Goal: Task Accomplishment & Management: Manage account settings

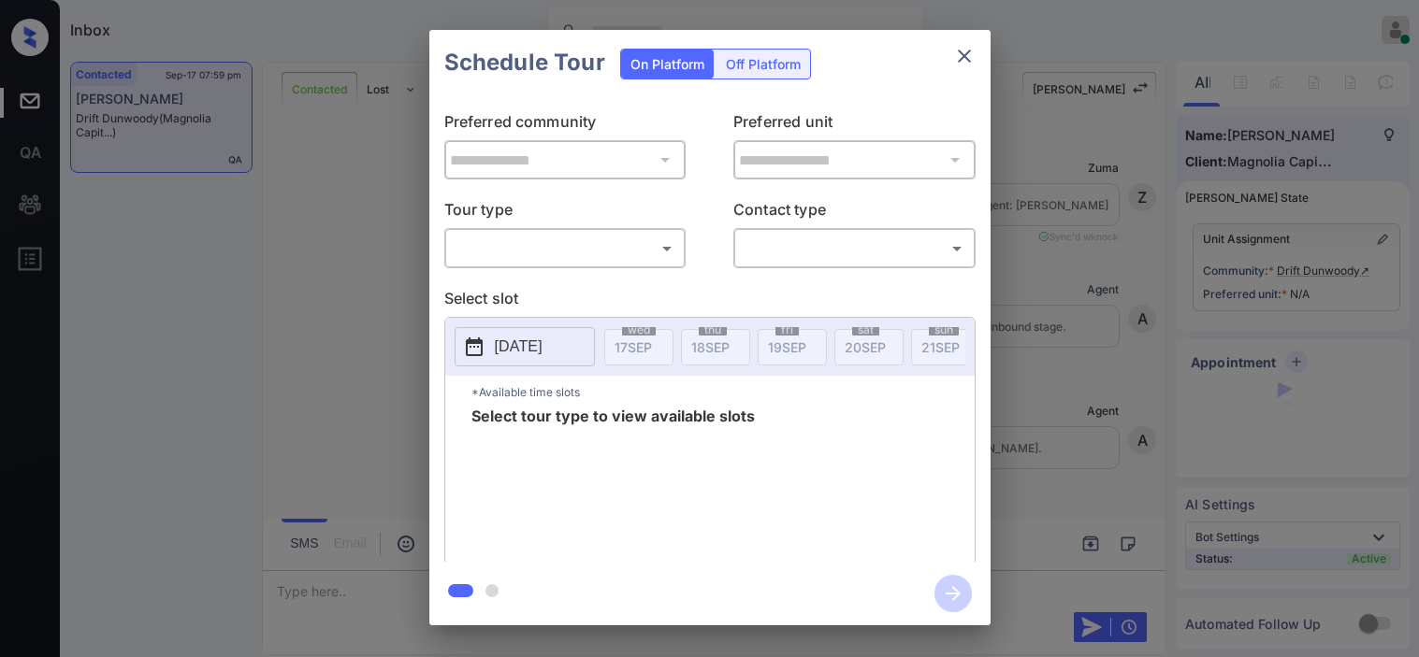
click at [533, 246] on body "Inbox [PERSON_NAME] Online Set yourself offline Set yourself on break Profile S…" at bounding box center [709, 328] width 1419 height 657
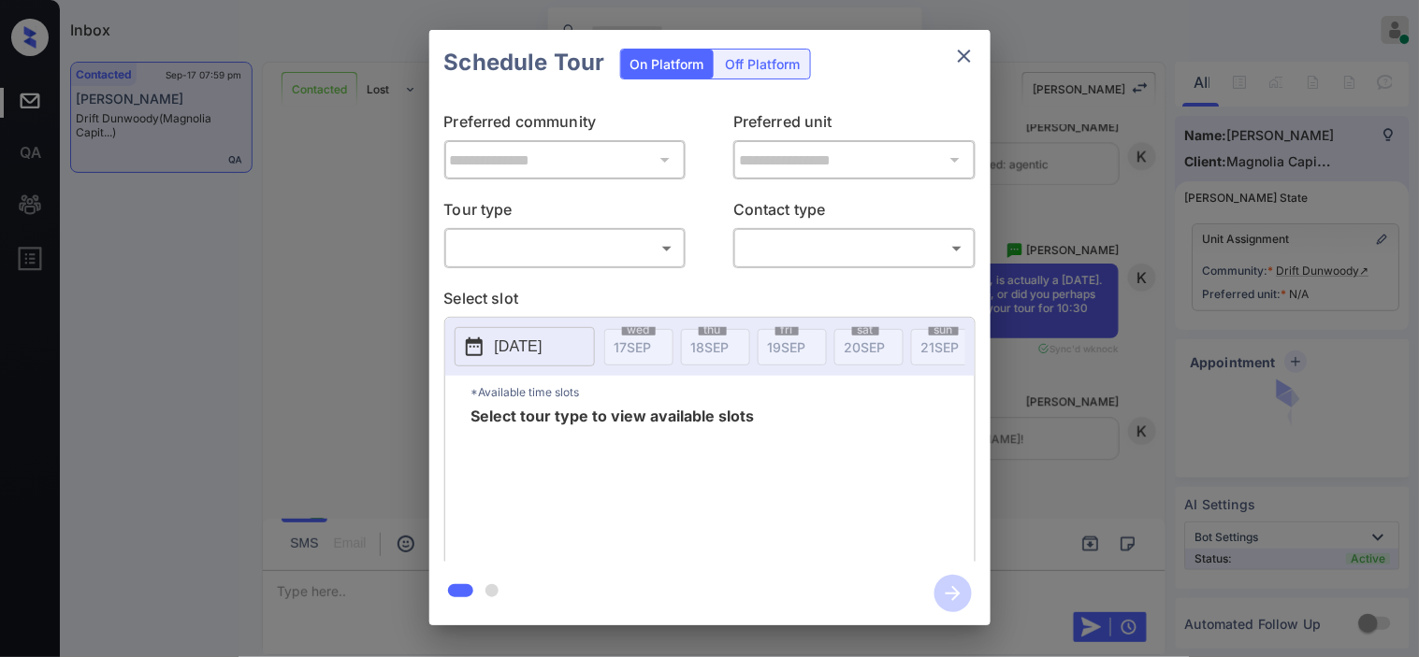
type input "********"
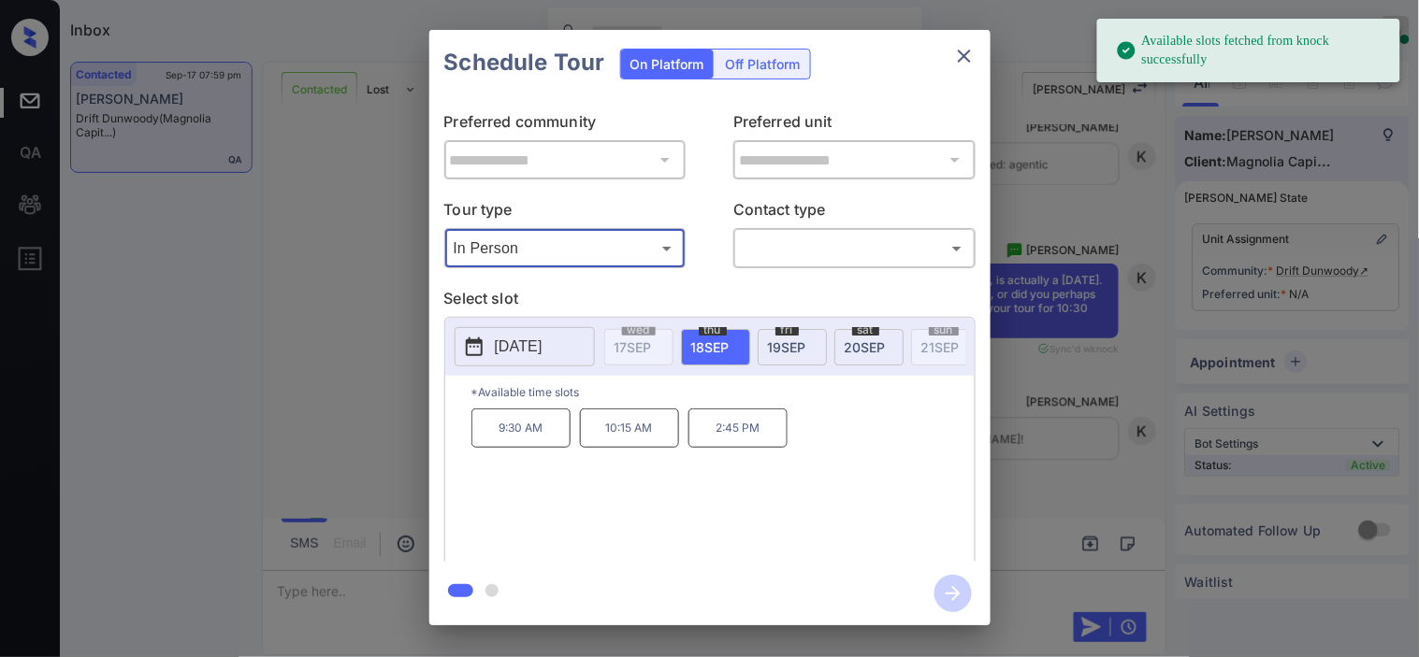
click at [503, 340] on p "2025-09-18" at bounding box center [519, 347] width 48 height 22
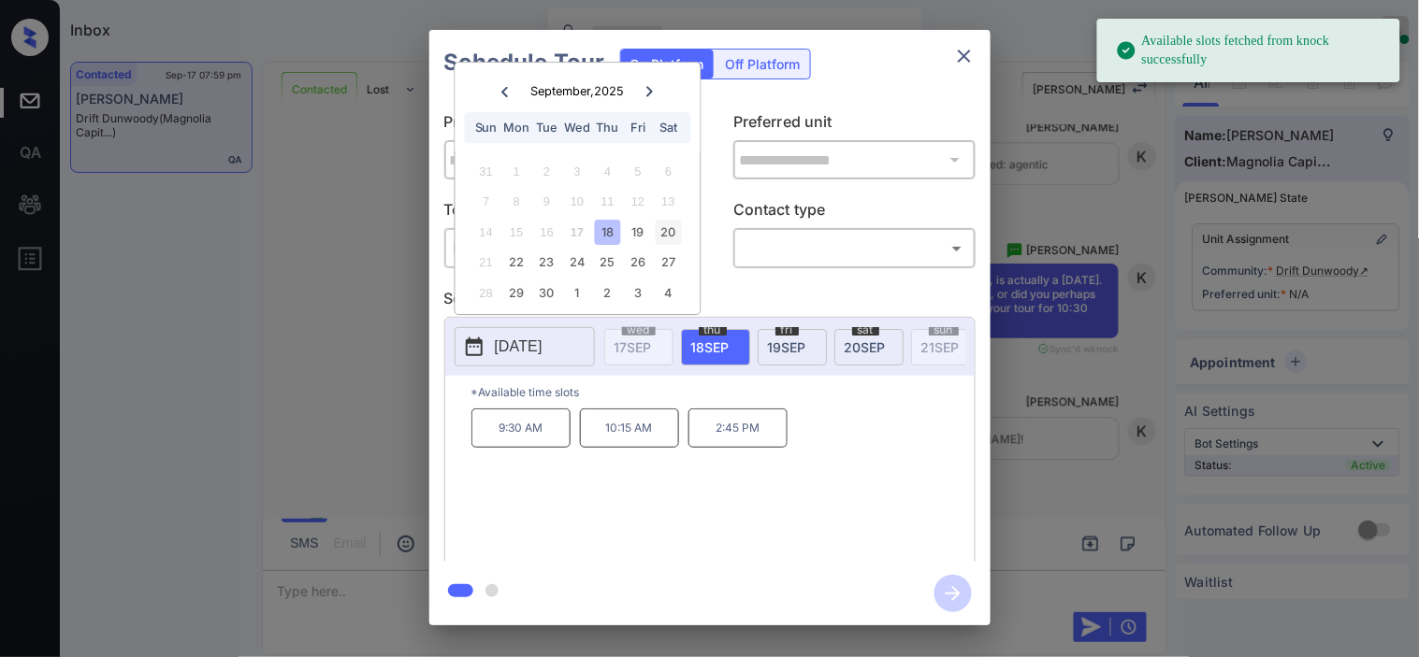
click at [661, 231] on div "20" at bounding box center [668, 232] width 25 height 25
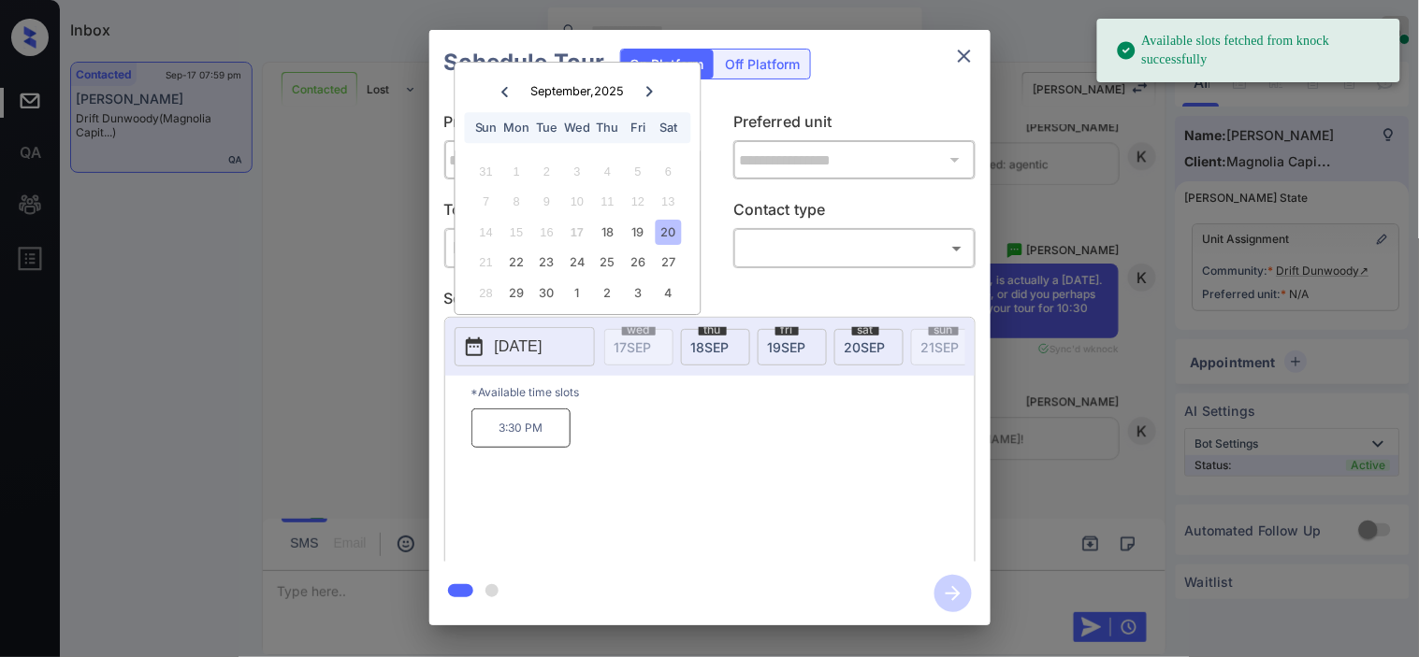
click at [339, 378] on div "**********" at bounding box center [709, 328] width 1419 height 656
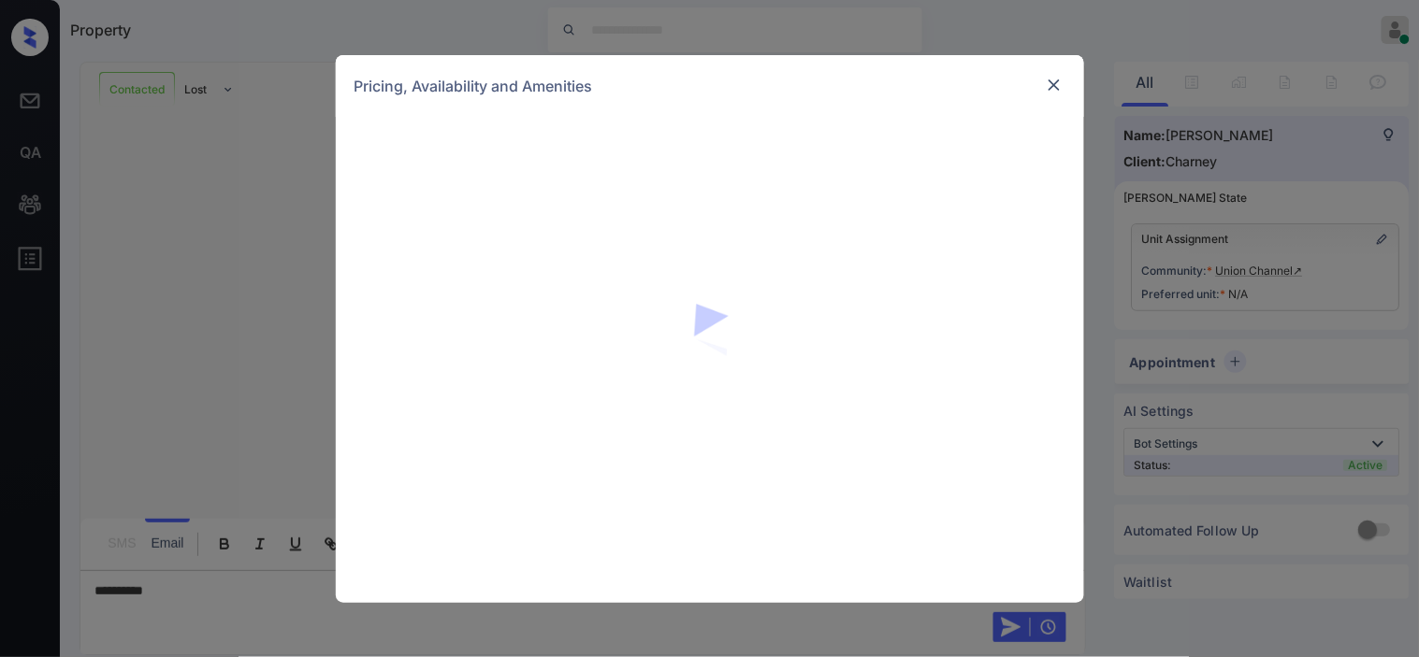
scroll to position [2358, 0]
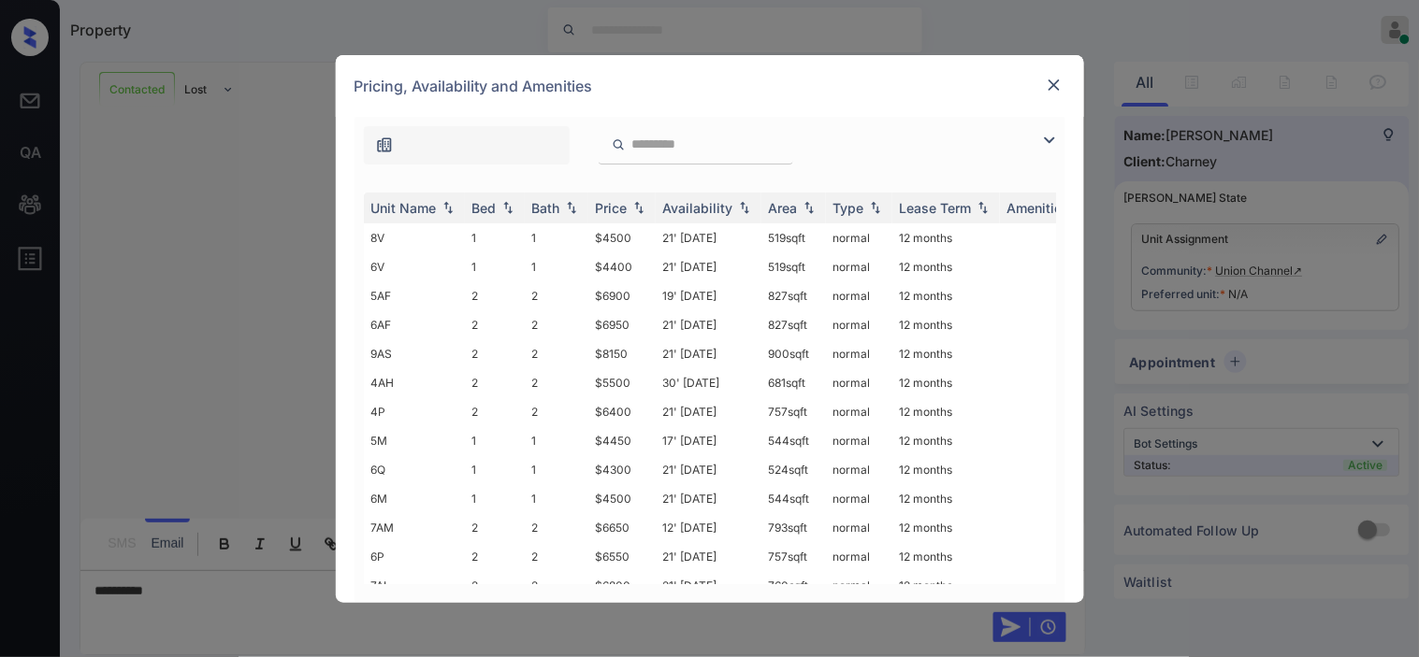
click at [1050, 140] on img at bounding box center [1049, 140] width 22 height 22
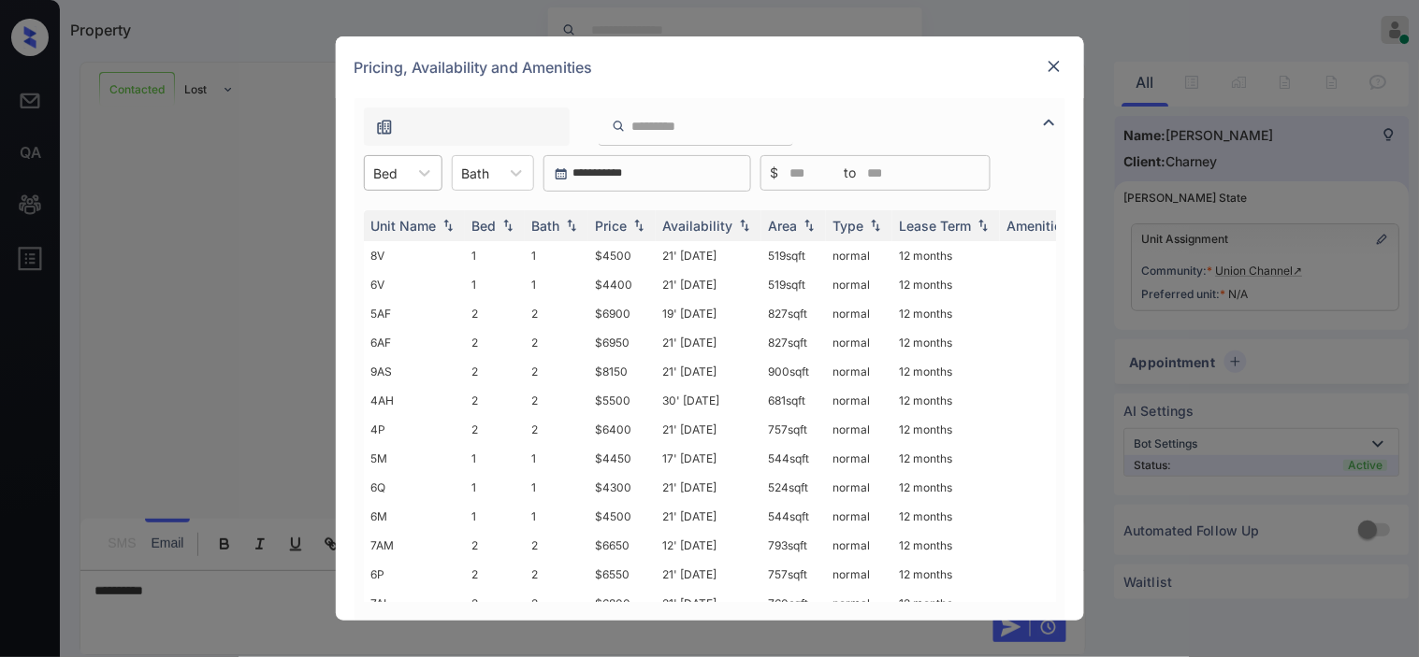
click at [386, 172] on div at bounding box center [386, 174] width 24 height 20
click at [411, 253] on div "2" at bounding box center [403, 253] width 79 height 34
click at [629, 226] on img at bounding box center [638, 226] width 19 height 13
click at [629, 226] on img at bounding box center [638, 226] width 19 height 14
drag, startPoint x: 593, startPoint y: 249, endPoint x: 641, endPoint y: 253, distance: 47.8
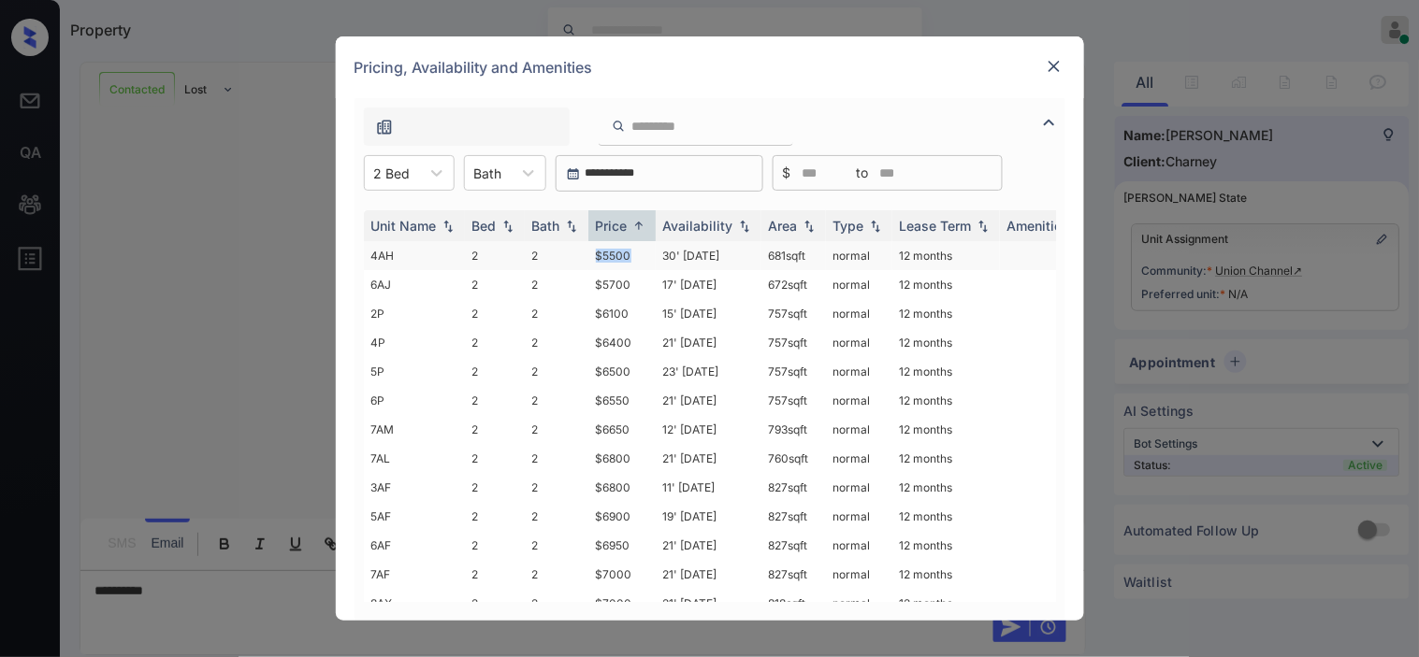
click at [641, 253] on td "$5500" at bounding box center [621, 255] width 67 height 29
copy td "$5500"
click at [605, 254] on td "$5500" at bounding box center [621, 255] width 67 height 29
drag, startPoint x: 605, startPoint y: 254, endPoint x: 746, endPoint y: 3, distance: 288.5
click at [617, 248] on td "$5500" at bounding box center [621, 255] width 67 height 29
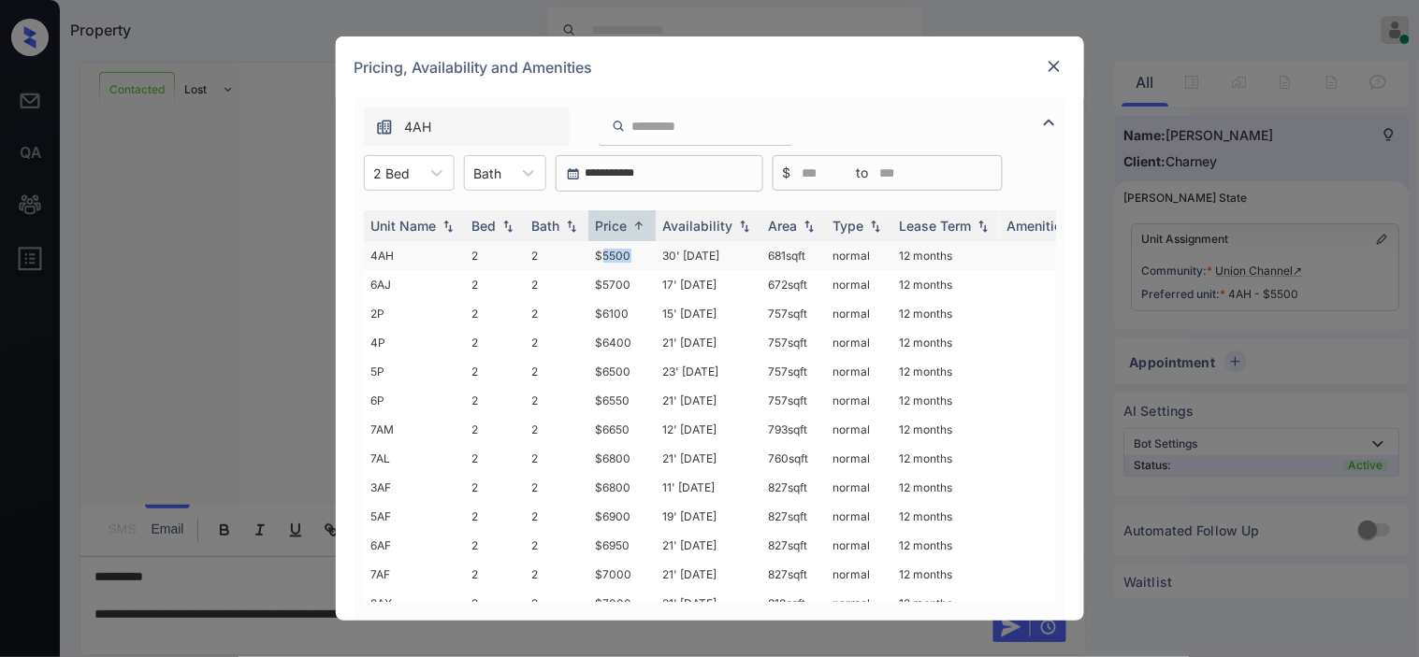
click at [614, 253] on td "$5500" at bounding box center [621, 255] width 67 height 29
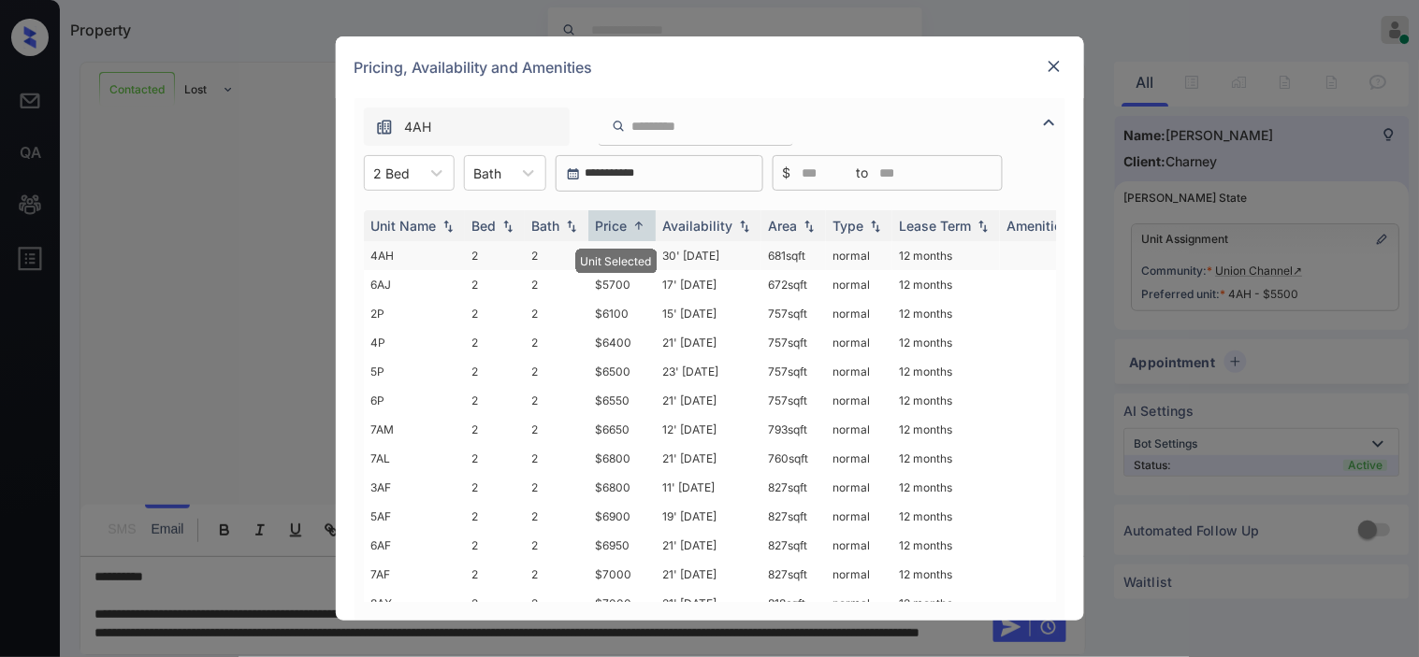
click at [614, 253] on td "$5500" at bounding box center [621, 255] width 67 height 29
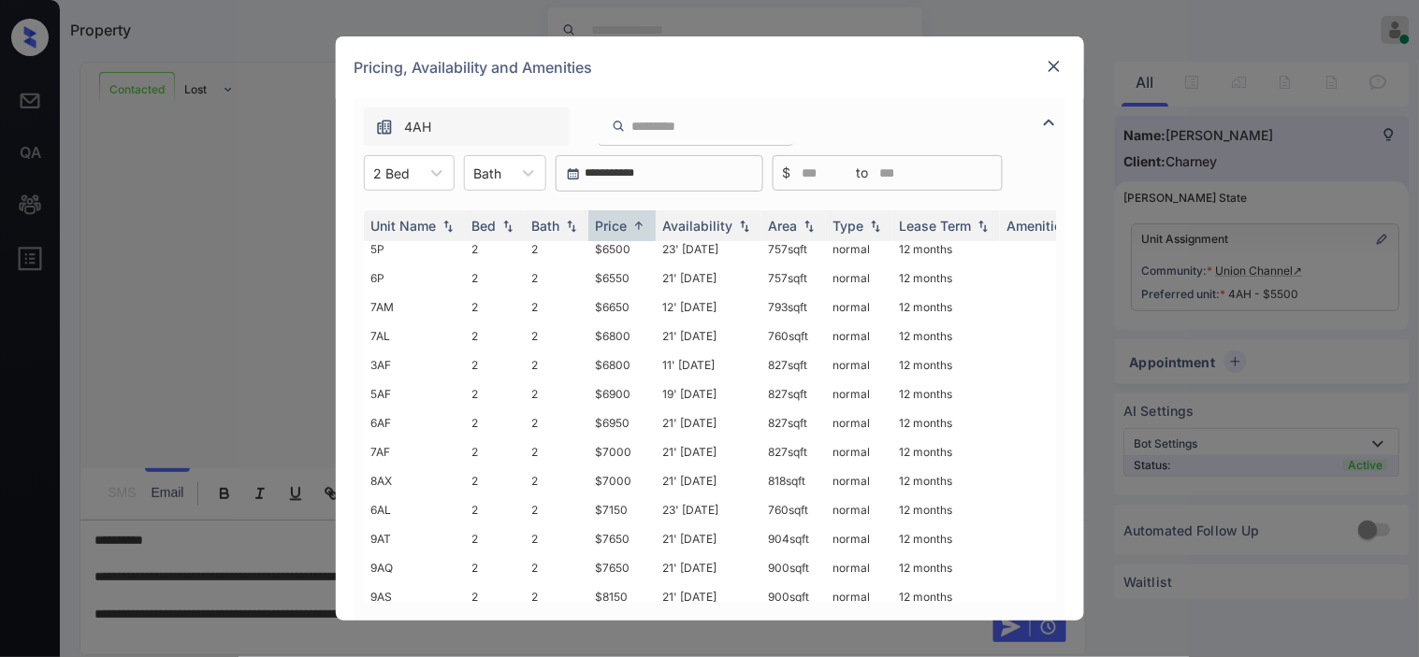
scroll to position [194, 0]
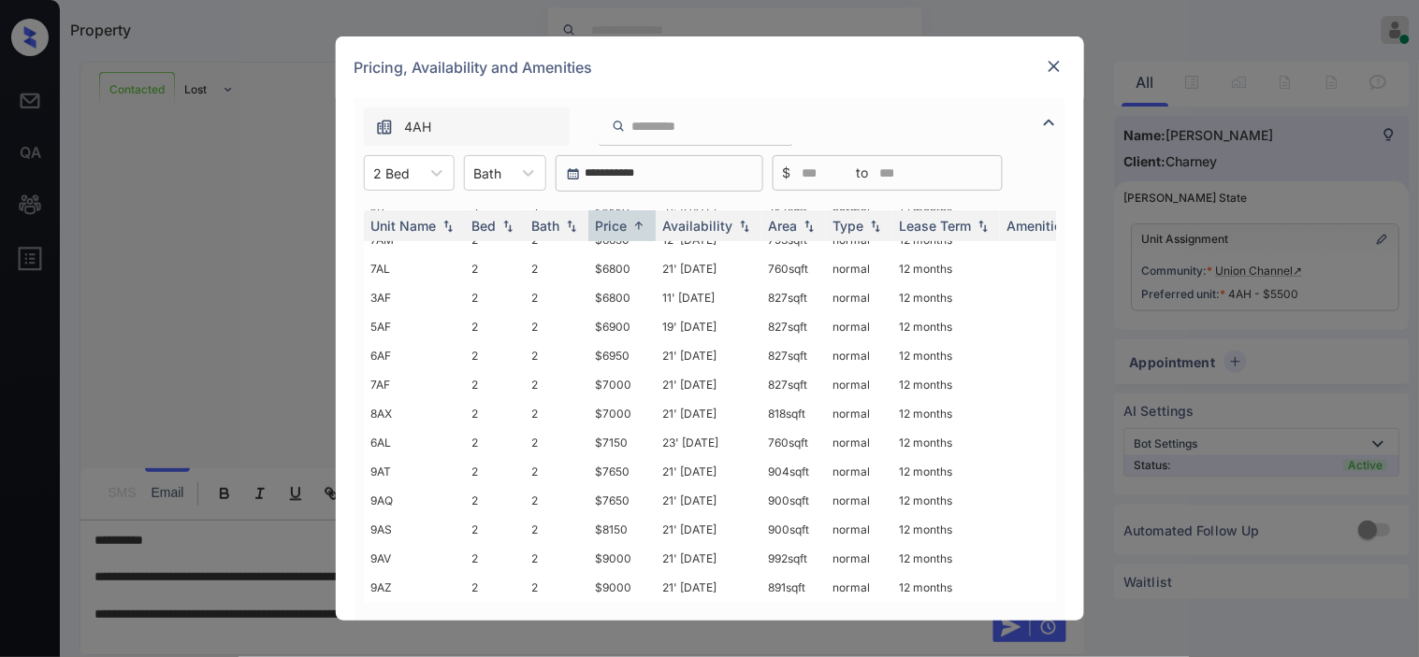
drag, startPoint x: 209, startPoint y: 357, endPoint x: 282, endPoint y: 622, distance: 274.8
click at [209, 356] on div "**********" at bounding box center [709, 328] width 1419 height 657
click at [1047, 66] on img at bounding box center [1054, 66] width 19 height 19
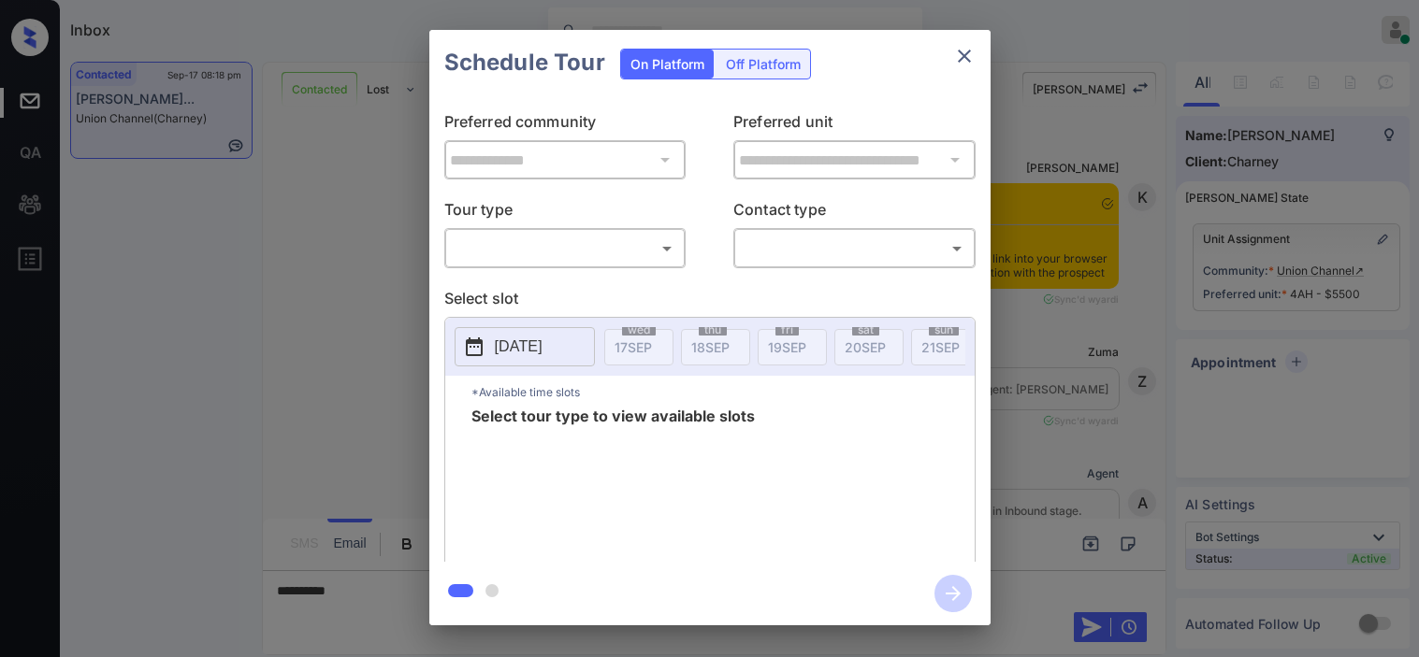
click at [545, 236] on body "Inbox [PERSON_NAME] Online Set yourself offline Set yourself on break Profile S…" at bounding box center [709, 328] width 1419 height 657
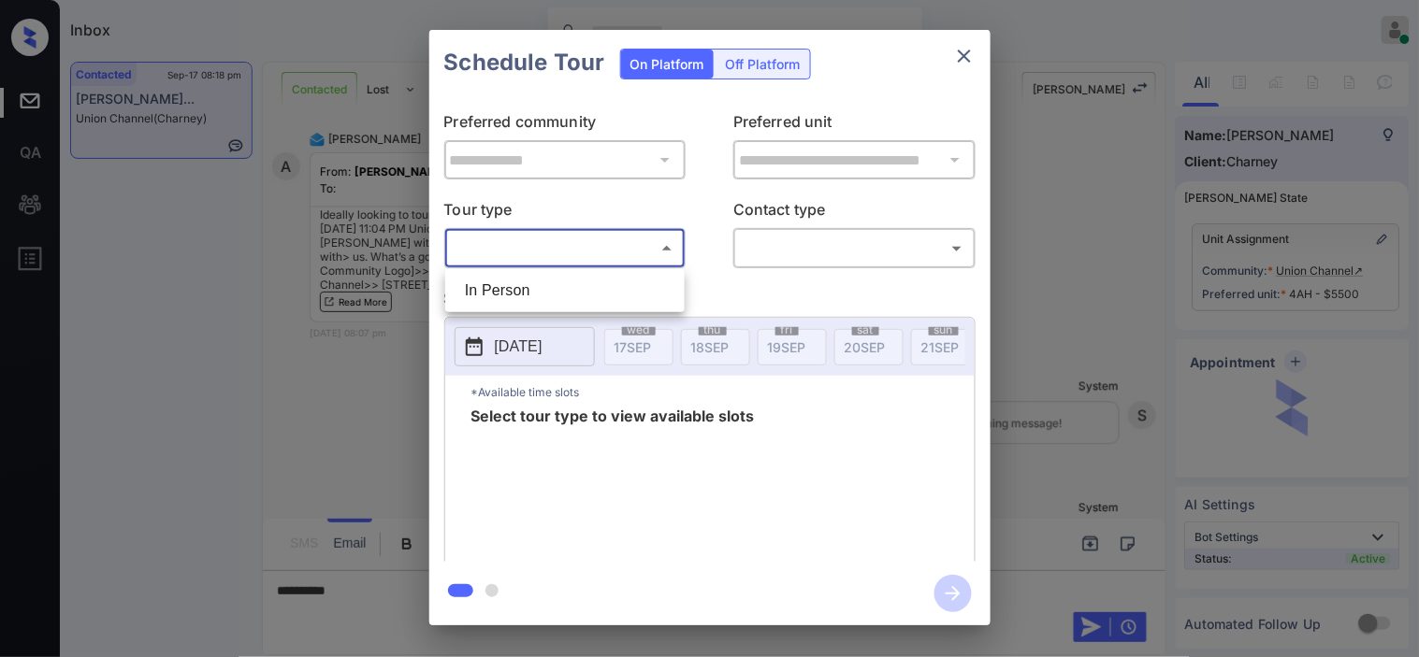
drag, startPoint x: 0, startPoint y: 0, endPoint x: 546, endPoint y: 287, distance: 617.0
click at [545, 283] on li "In Person" at bounding box center [565, 291] width 230 height 34
type input "********"
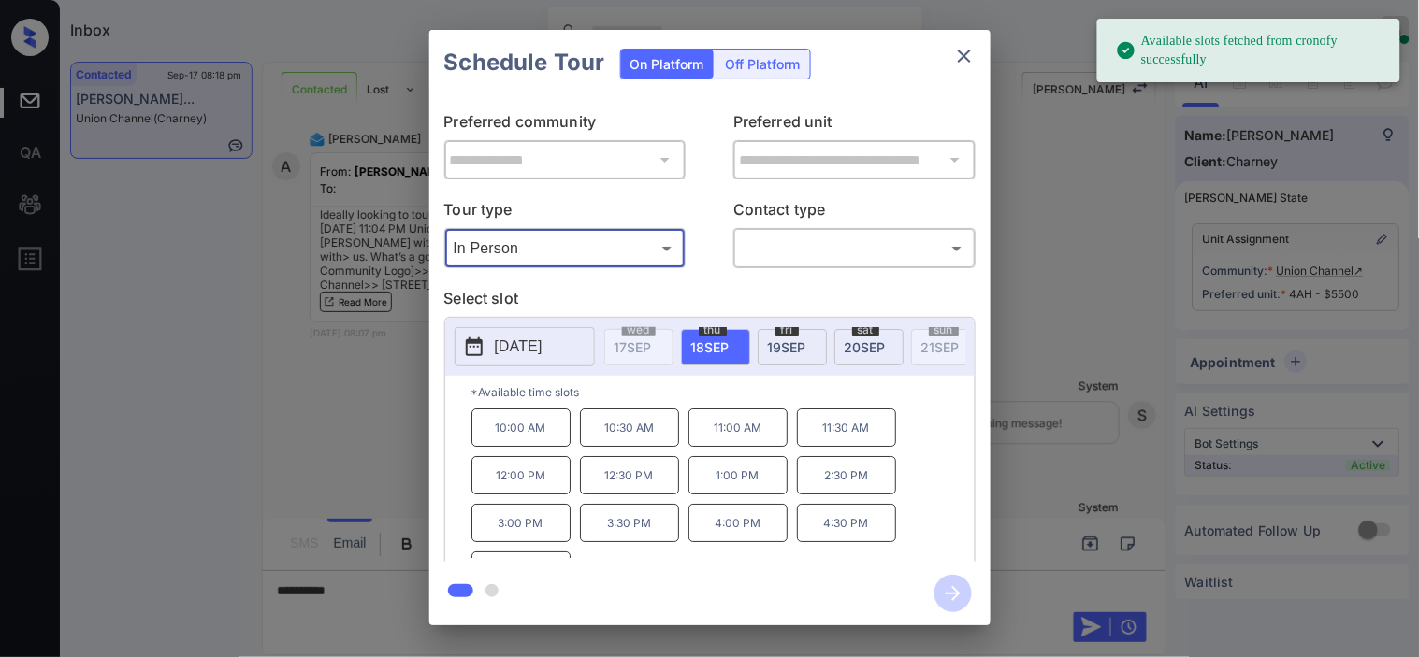
click at [502, 352] on p "[DATE]" at bounding box center [519, 347] width 48 height 22
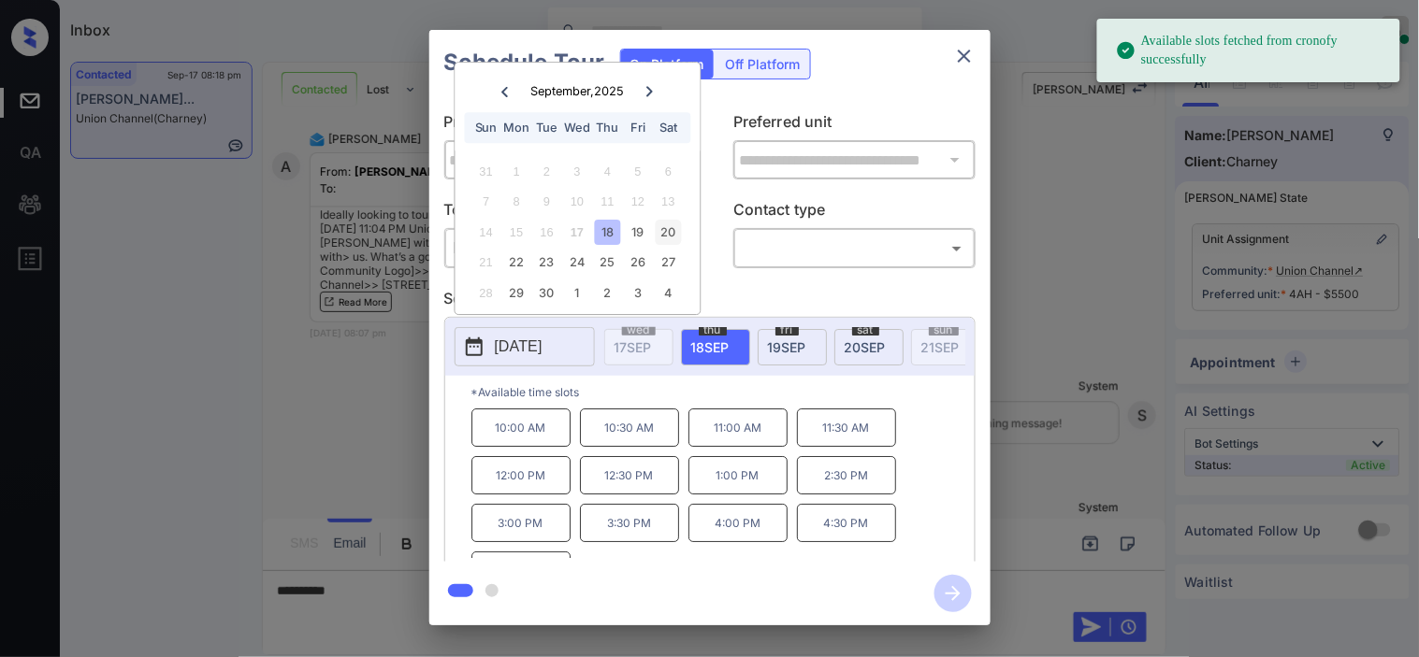
click at [670, 230] on div "20" at bounding box center [668, 232] width 25 height 25
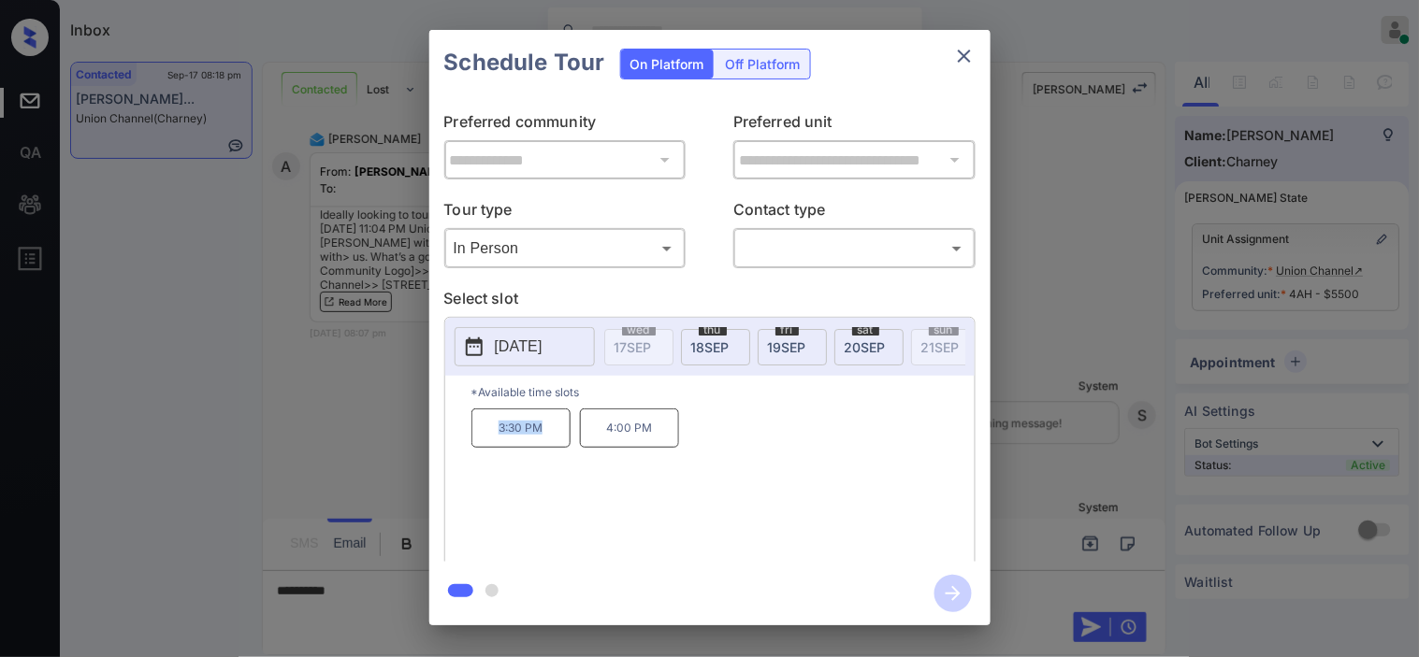
drag, startPoint x: 490, startPoint y: 440, endPoint x: 549, endPoint y: 447, distance: 59.4
click at [549, 447] on p "3:30 PM" at bounding box center [520, 428] width 99 height 39
copy p "3:30 PM"
click at [383, 608] on div "**********" at bounding box center [709, 328] width 1419 height 656
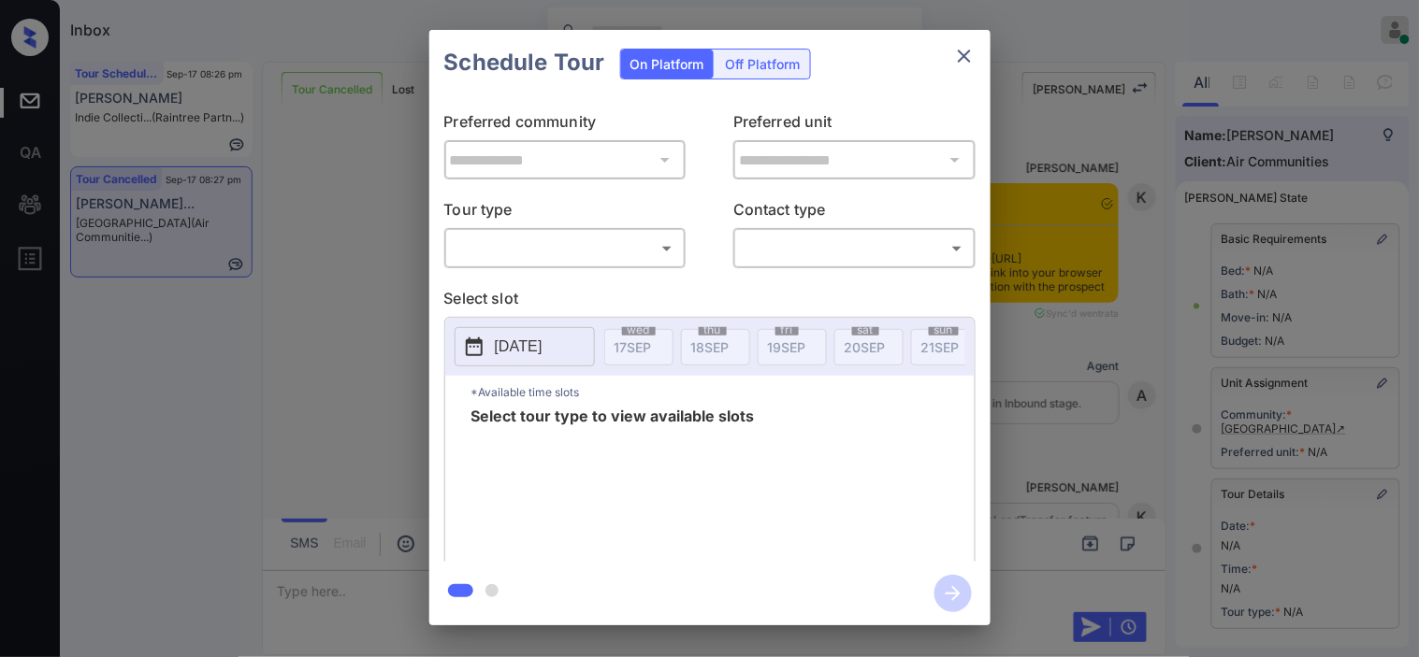
scroll to position [104, 0]
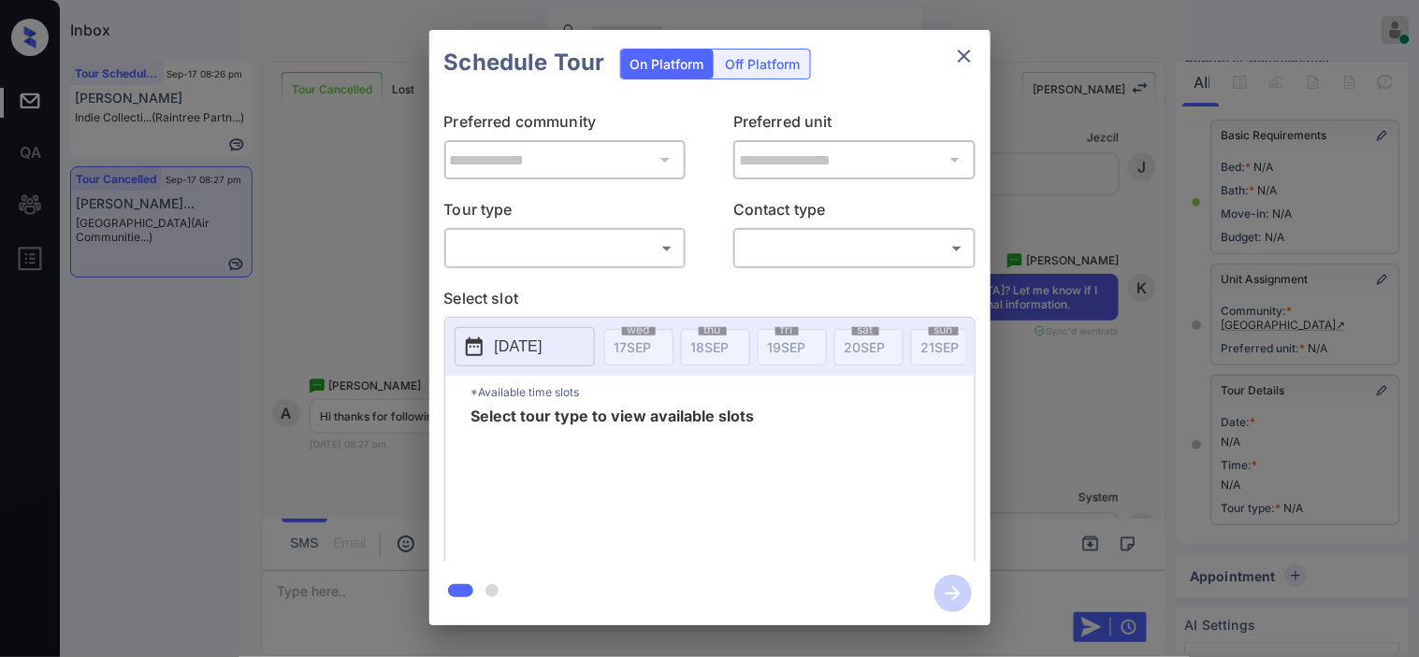
click at [637, 250] on body "Inbox Kristine Capara Online Set yourself offline Set yourself on break Profile…" at bounding box center [709, 328] width 1419 height 657
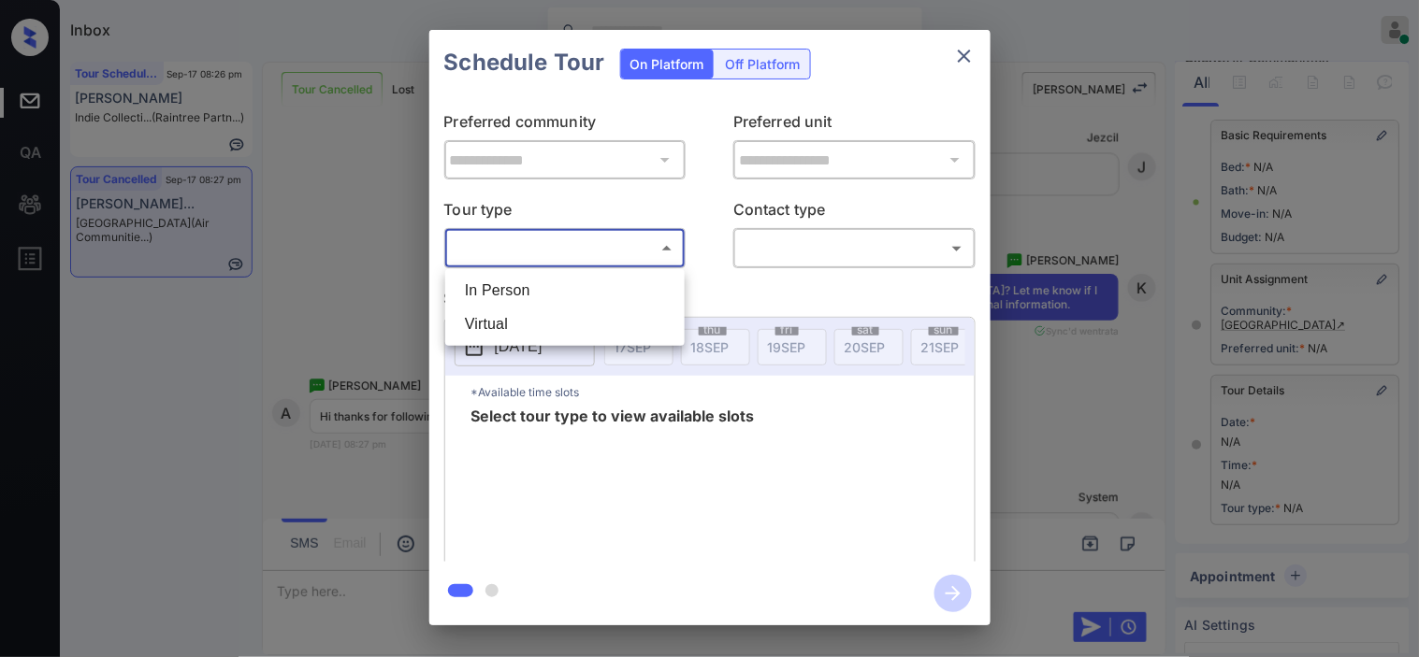
click at [630, 296] on li "In Person" at bounding box center [565, 291] width 230 height 34
type input "********"
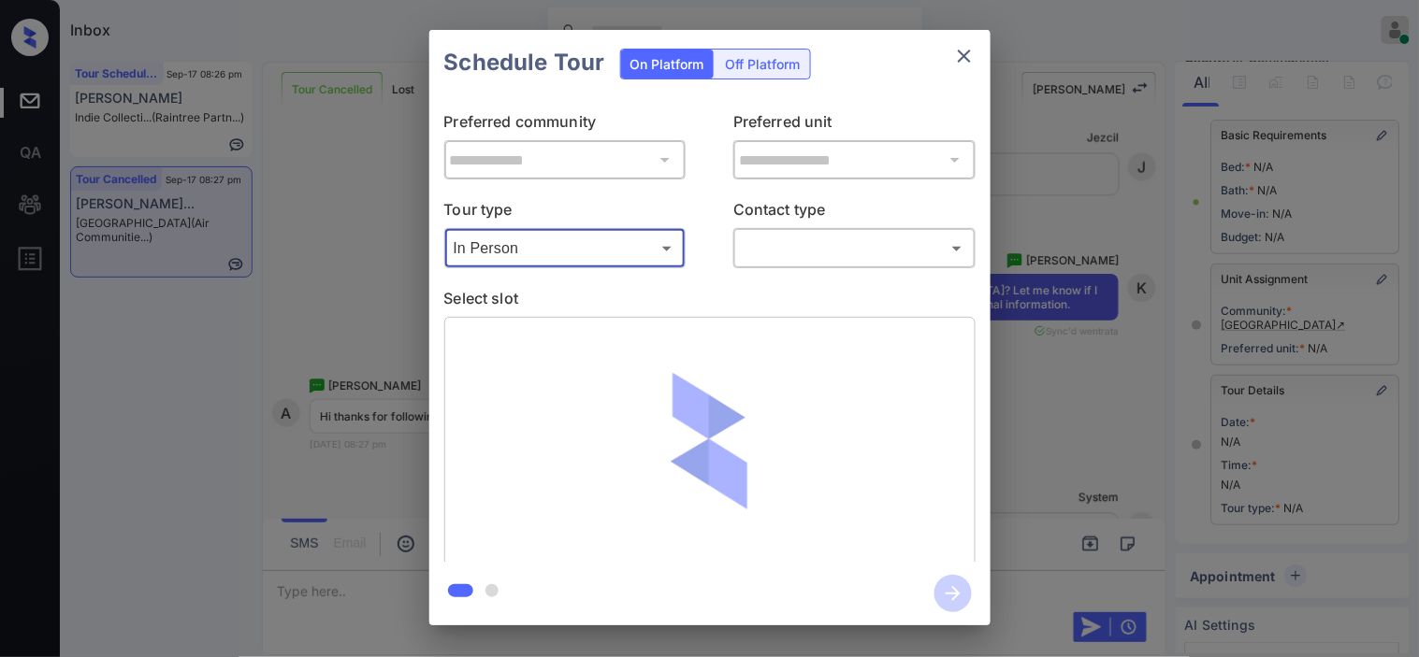
click at [804, 256] on body "Inbox Kristine Capara Online Set yourself offline Set yourself on break Profile…" at bounding box center [709, 328] width 1419 height 657
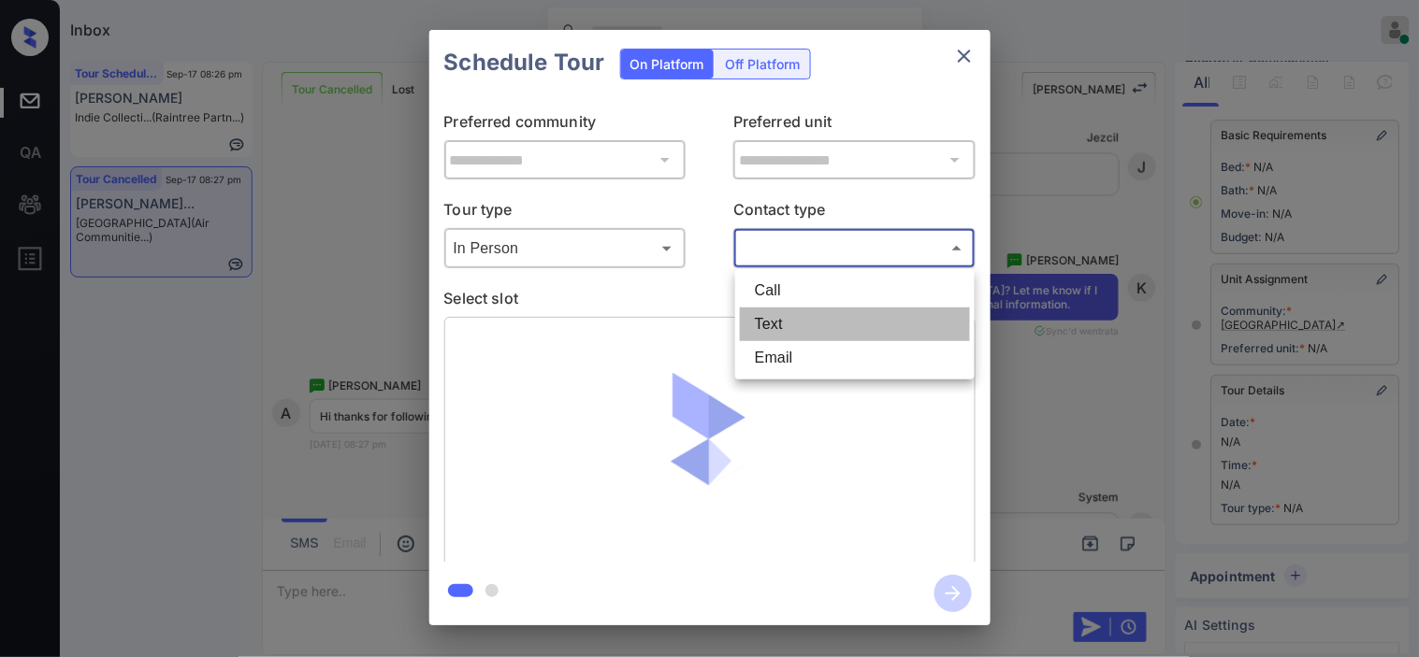
click at [805, 319] on li "Text" at bounding box center [855, 325] width 230 height 34
type input "****"
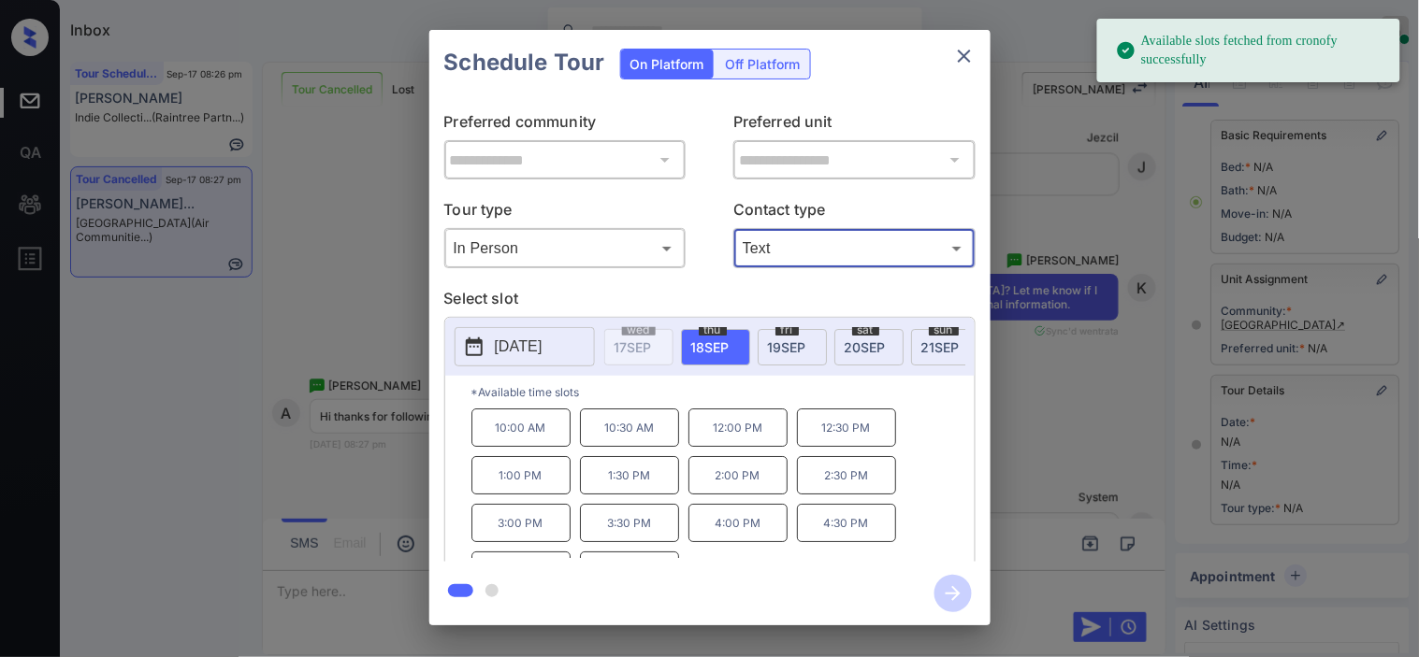
click at [483, 352] on icon at bounding box center [474, 347] width 22 height 22
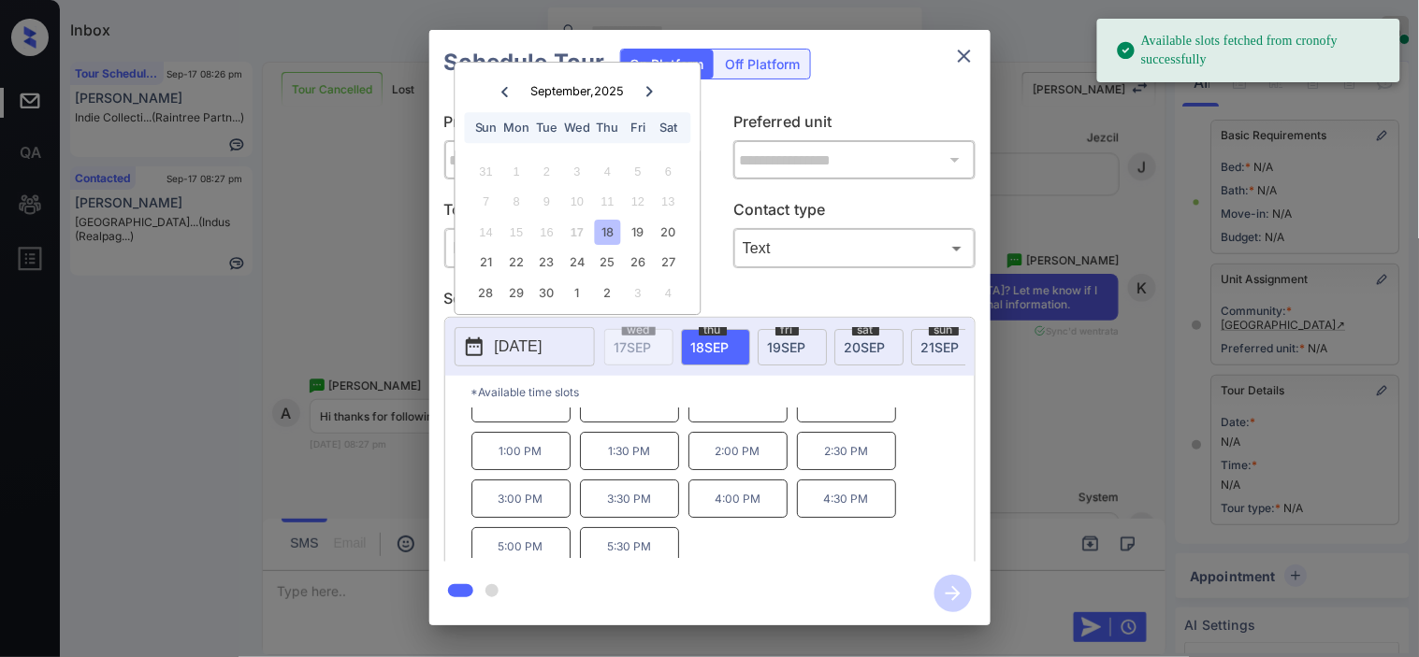
scroll to position [32, 0]
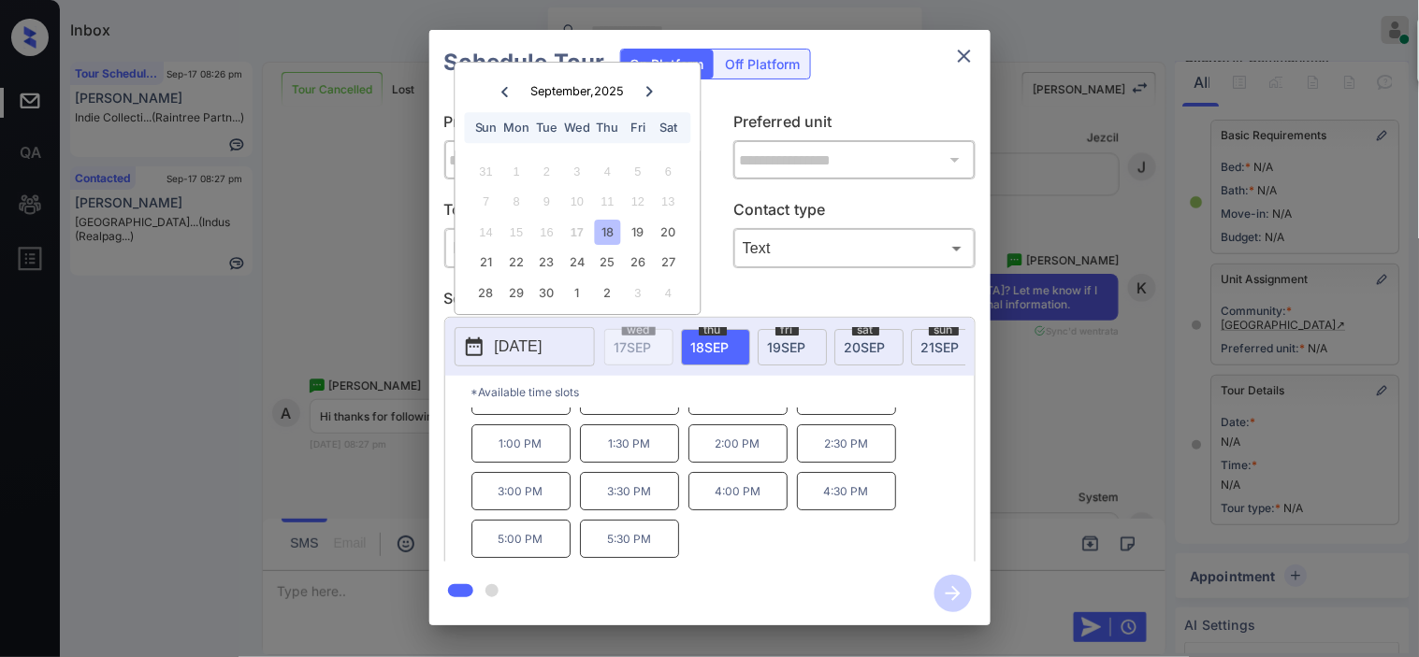
click at [361, 328] on div "**********" at bounding box center [709, 328] width 1419 height 656
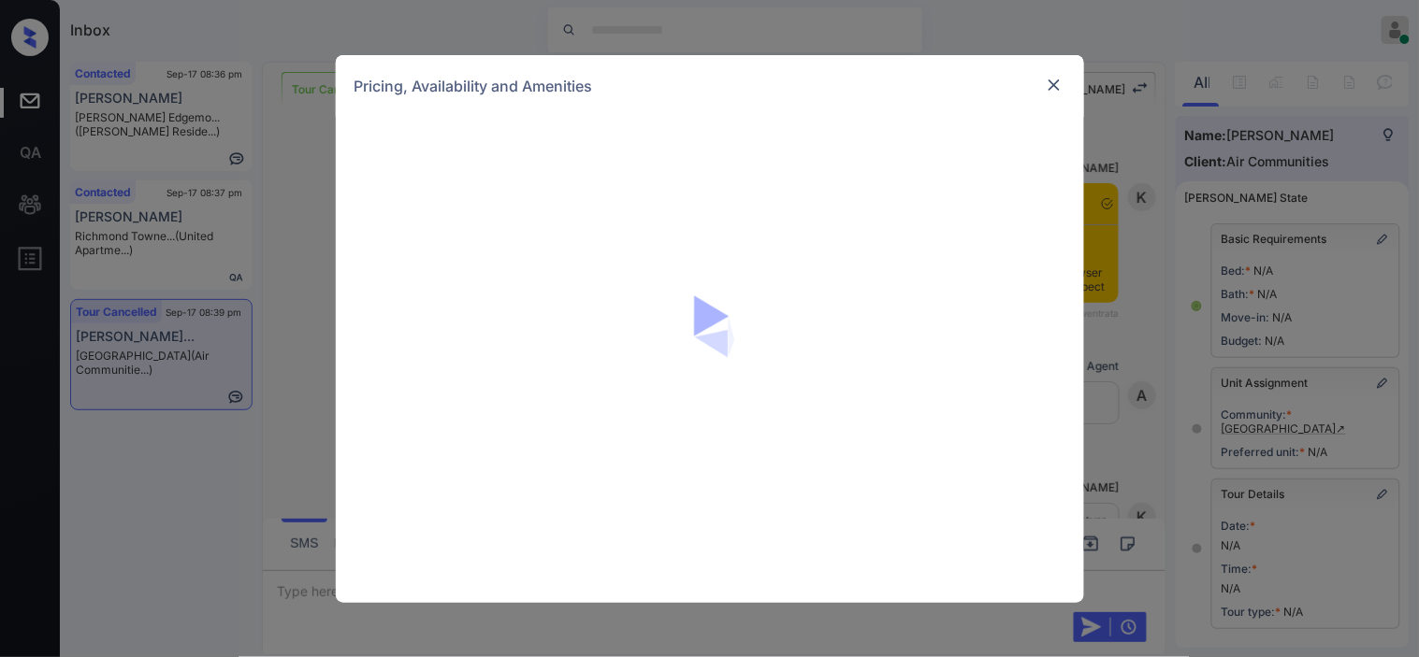
scroll to position [1396, 0]
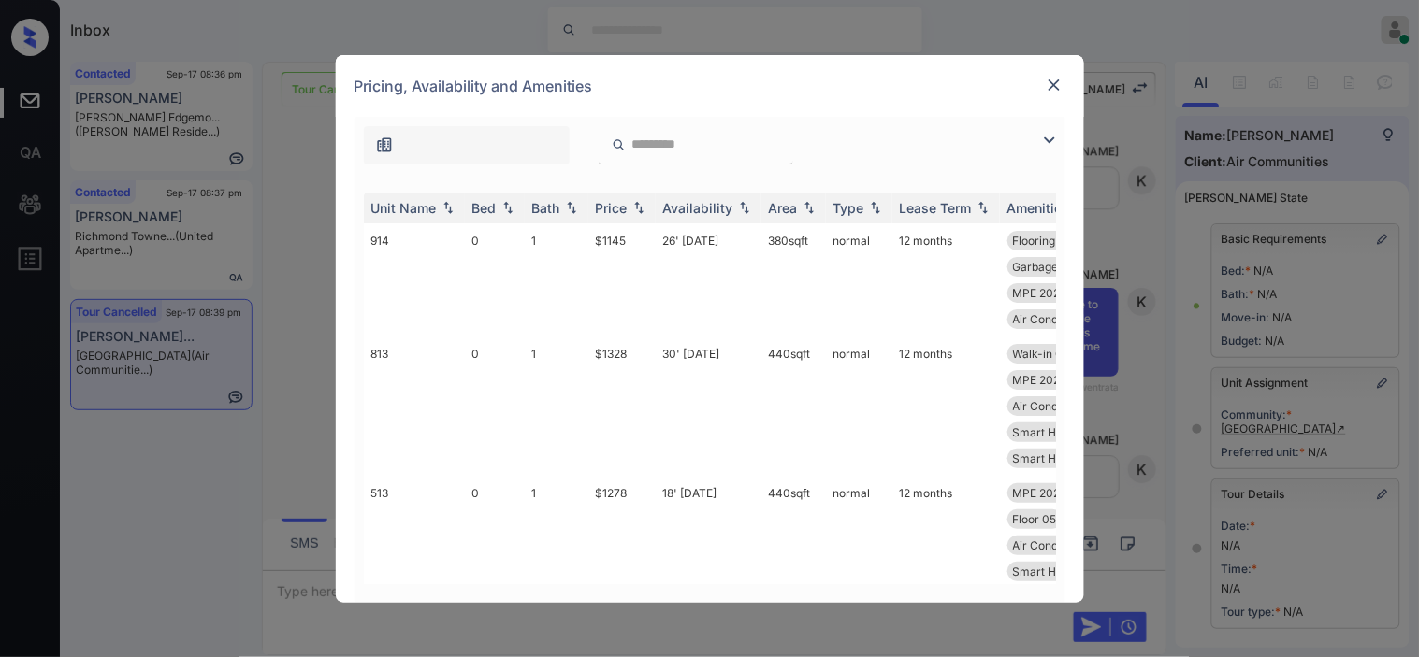
click at [1049, 136] on img at bounding box center [1049, 140] width 22 height 22
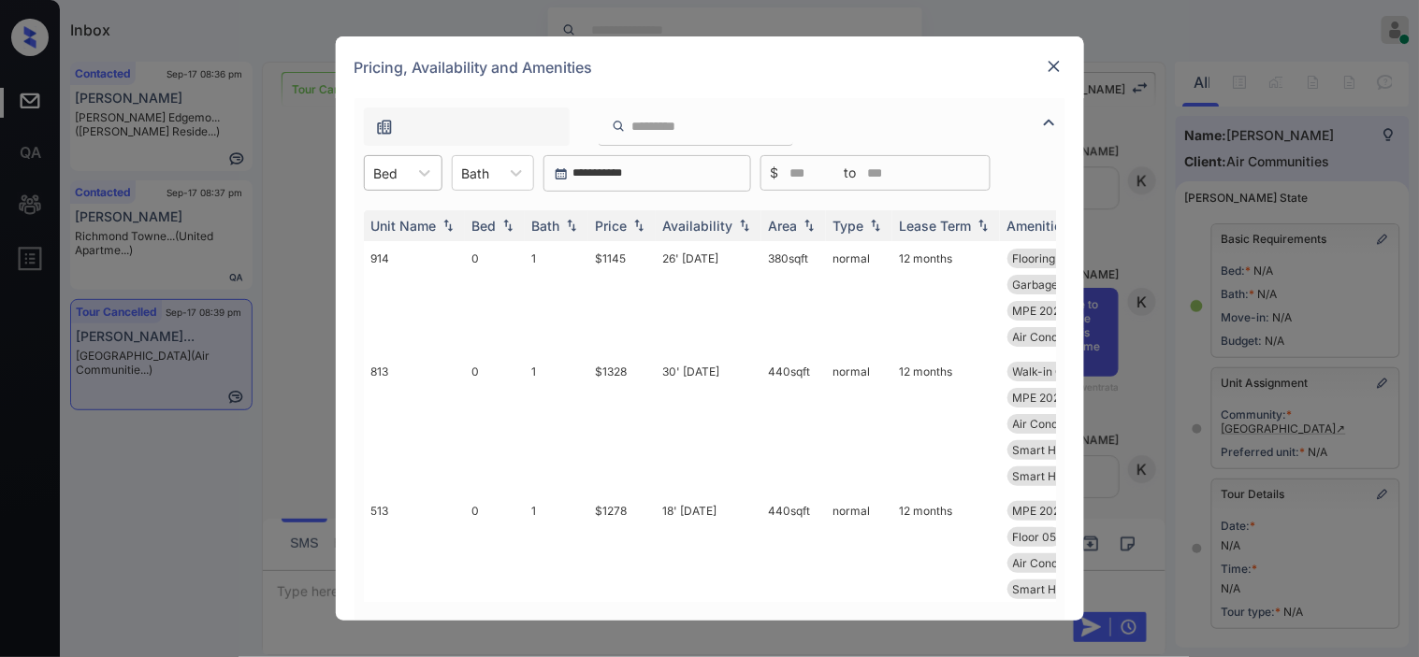
click at [374, 181] on div at bounding box center [386, 174] width 24 height 20
click at [393, 253] on div "1" at bounding box center [403, 253] width 79 height 34
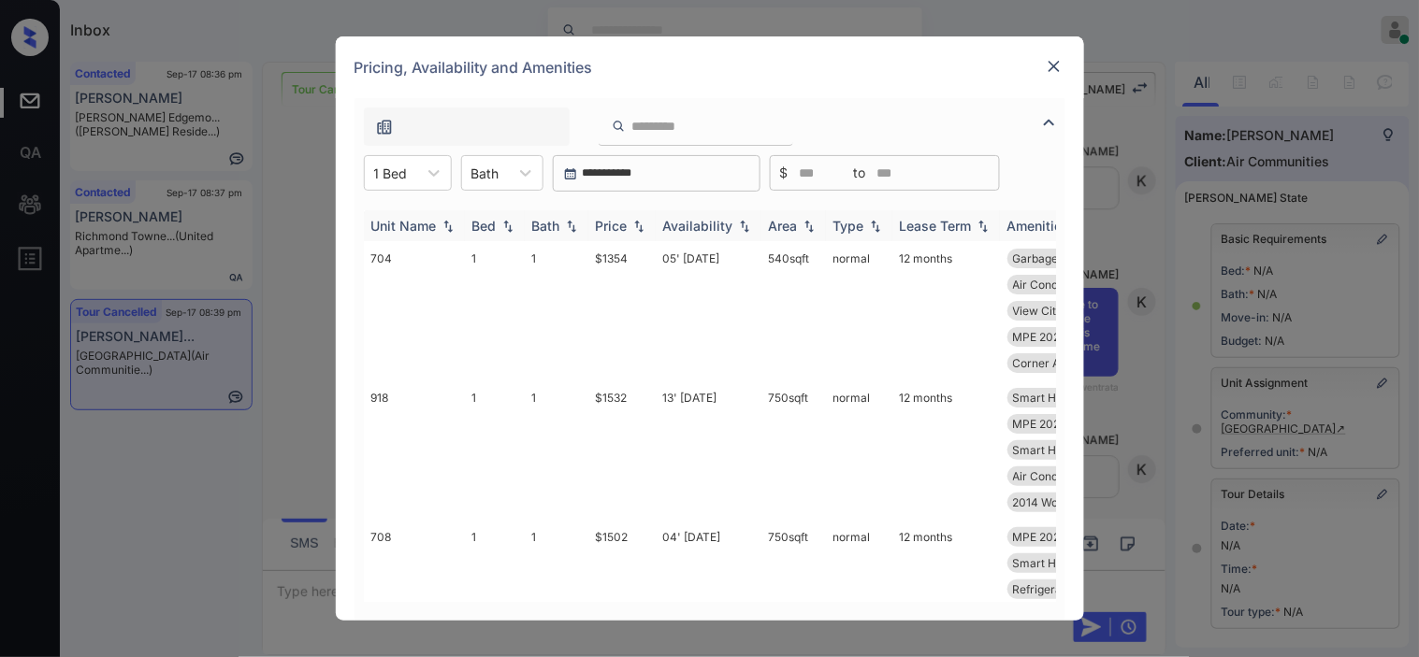
click at [630, 220] on img at bounding box center [638, 226] width 19 height 13
click at [612, 253] on td "$1354" at bounding box center [621, 310] width 67 height 139
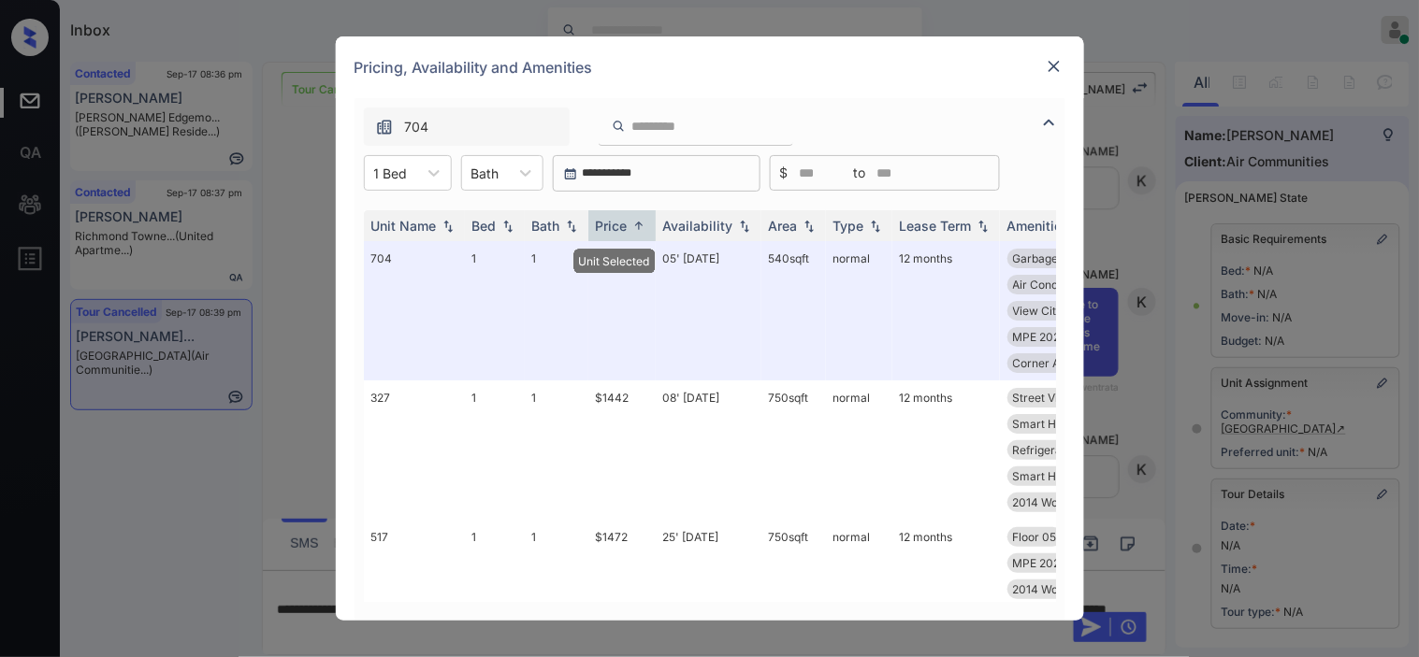
click at [1051, 72] on img at bounding box center [1054, 66] width 19 height 19
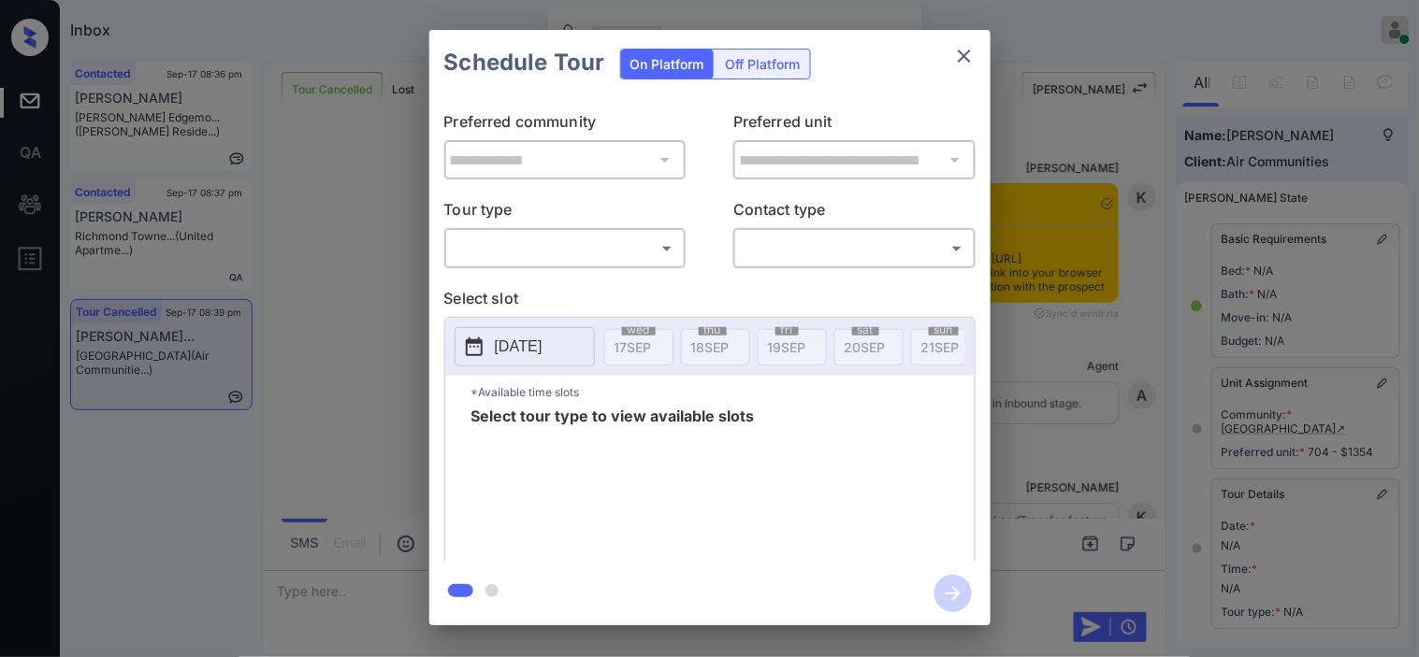
scroll to position [266, 0]
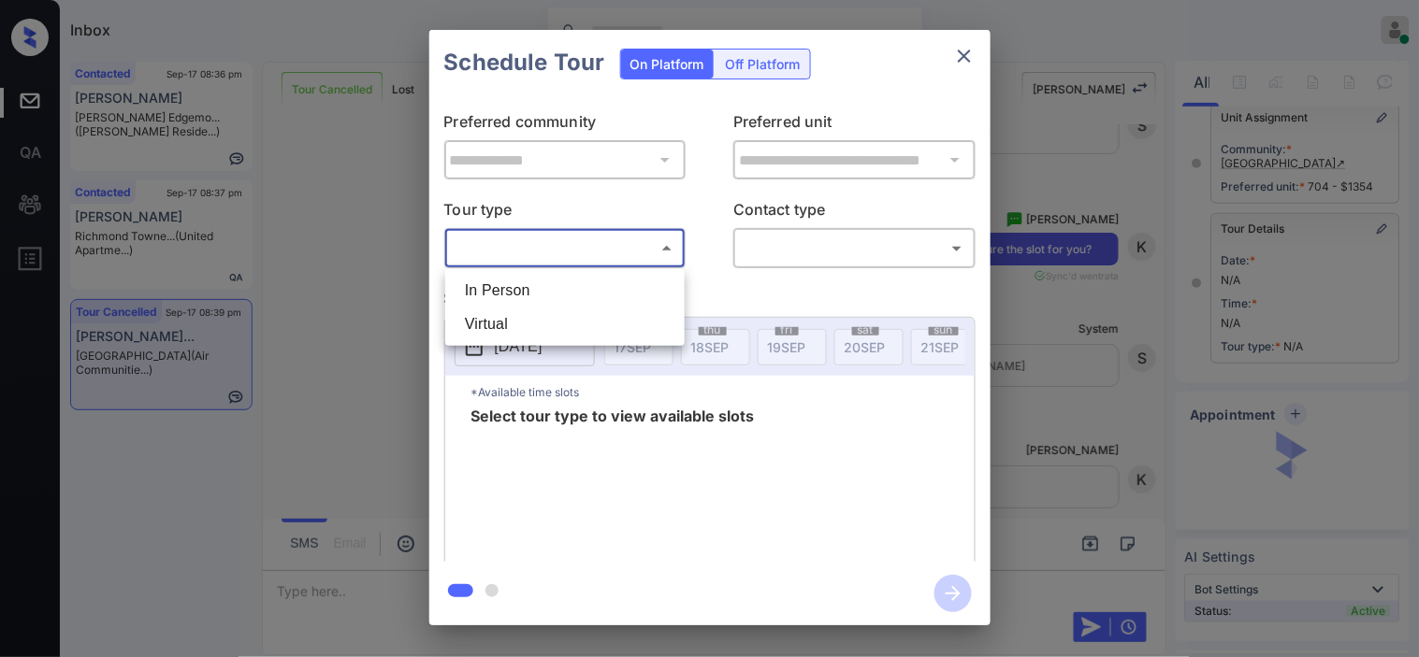
click at [624, 255] on body "Inbox [PERSON_NAME] Online Set yourself offline Set yourself on break Profile S…" at bounding box center [709, 328] width 1419 height 657
click at [618, 290] on li "In Person" at bounding box center [565, 291] width 230 height 34
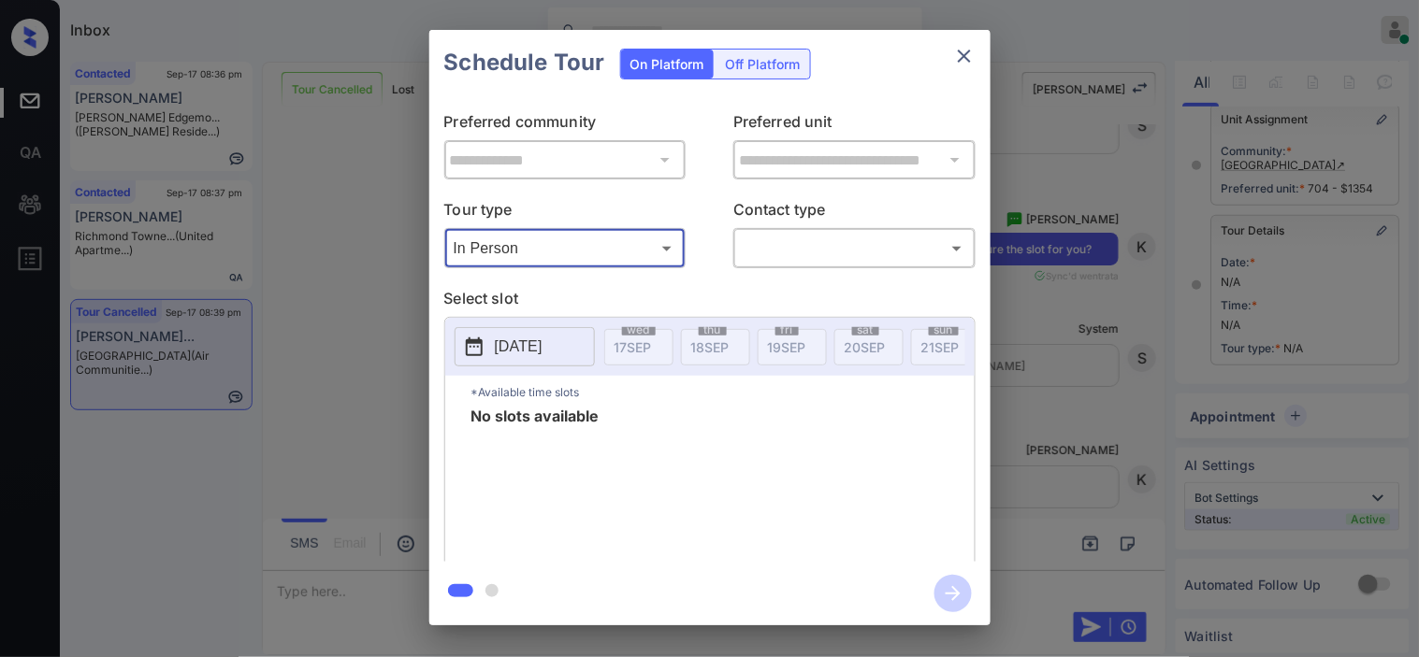
type input "********"
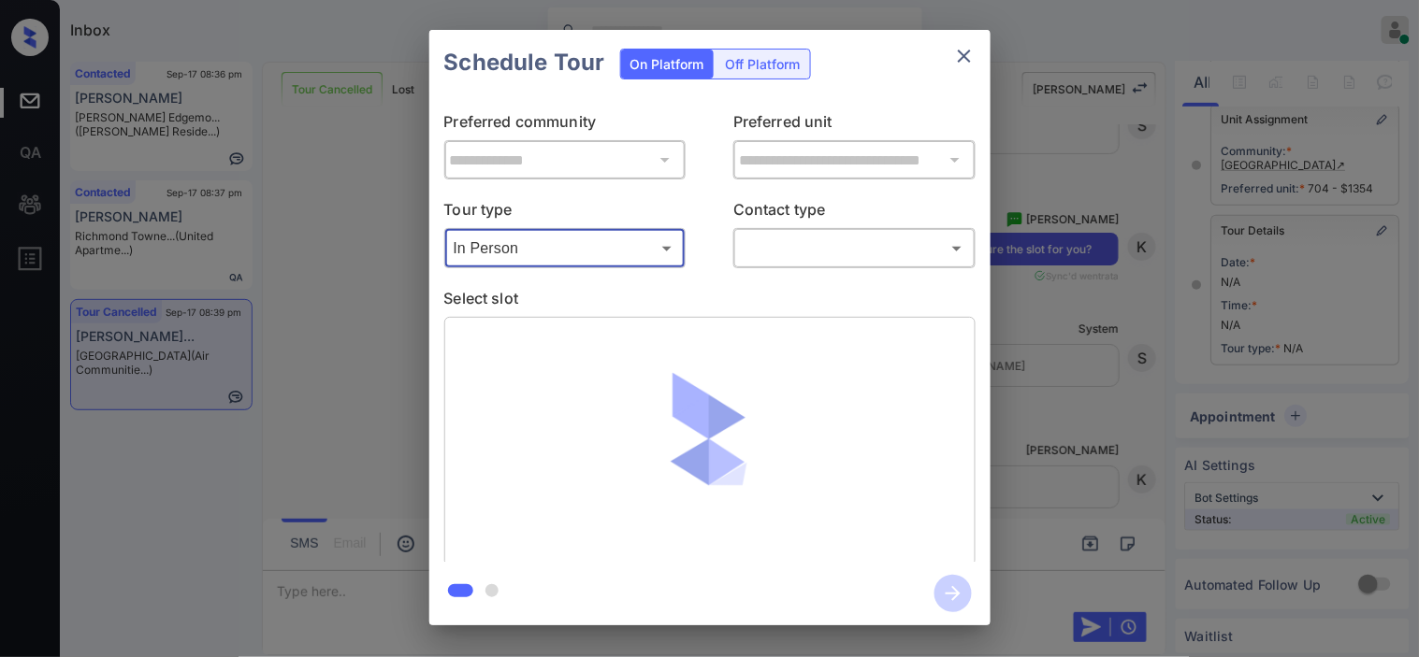
click at [769, 246] on body "Inbox [PERSON_NAME] Online Set yourself offline Set yourself on break Profile S…" at bounding box center [709, 328] width 1419 height 657
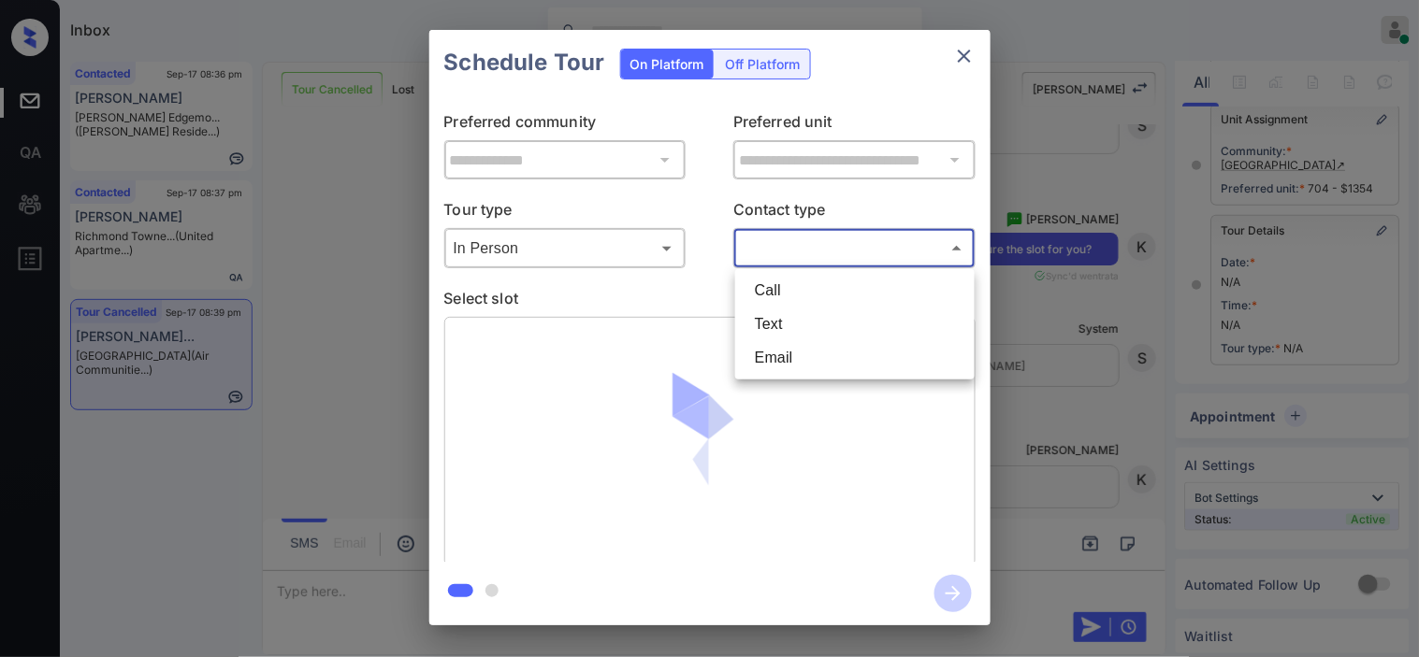
click at [769, 316] on li "Text" at bounding box center [855, 325] width 230 height 34
type input "****"
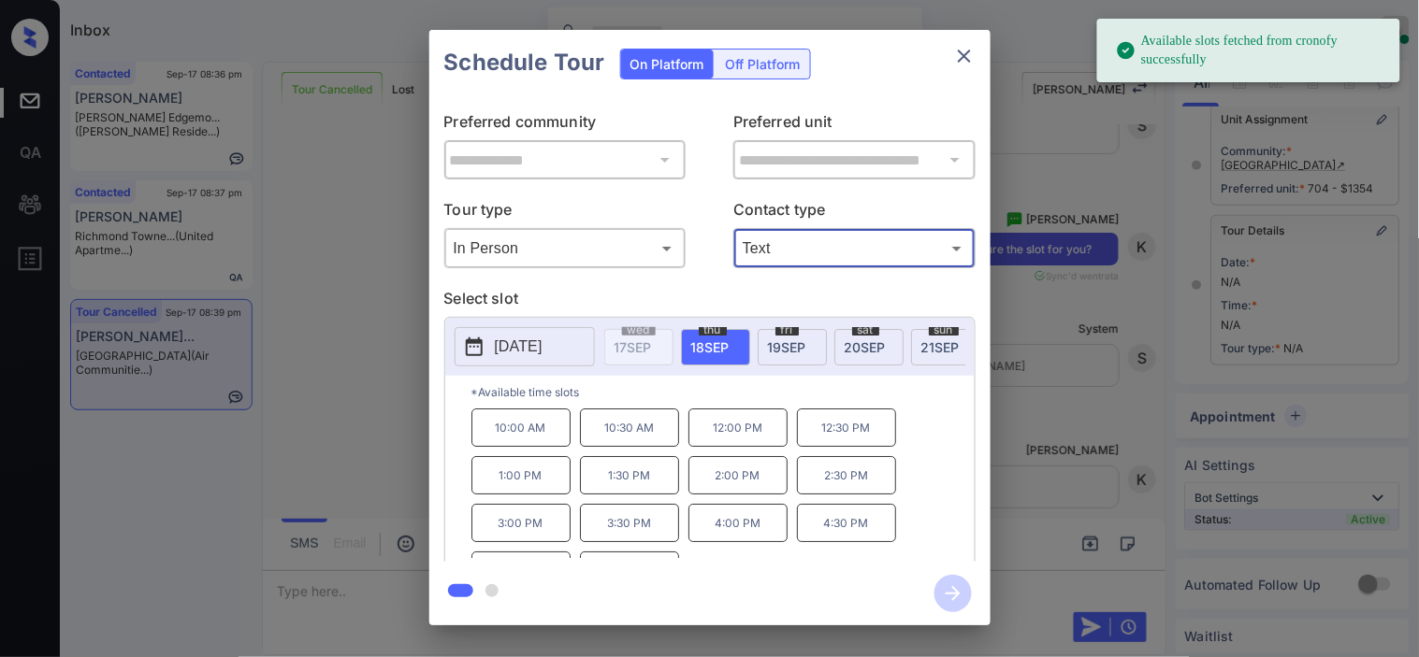
click at [471, 341] on icon at bounding box center [474, 347] width 17 height 19
click at [720, 534] on p "4:00 PM" at bounding box center [737, 523] width 99 height 38
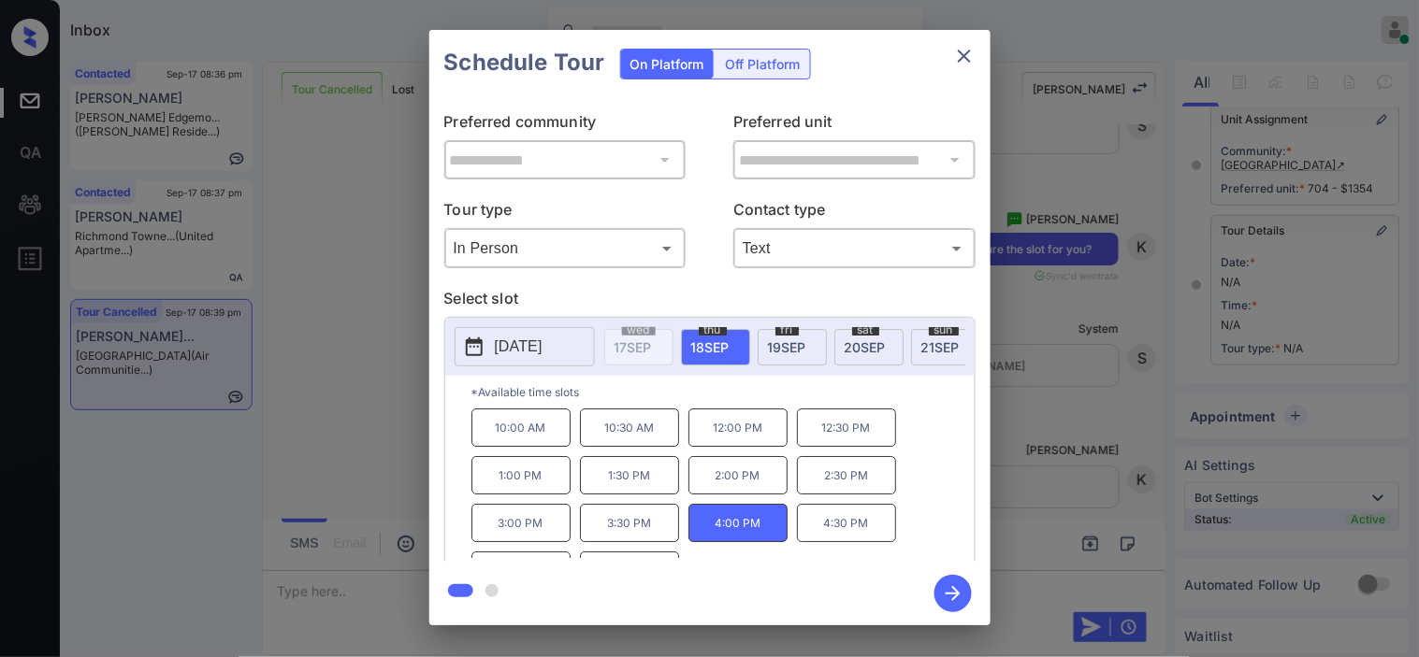
click at [946, 596] on icon "button" at bounding box center [952, 593] width 37 height 37
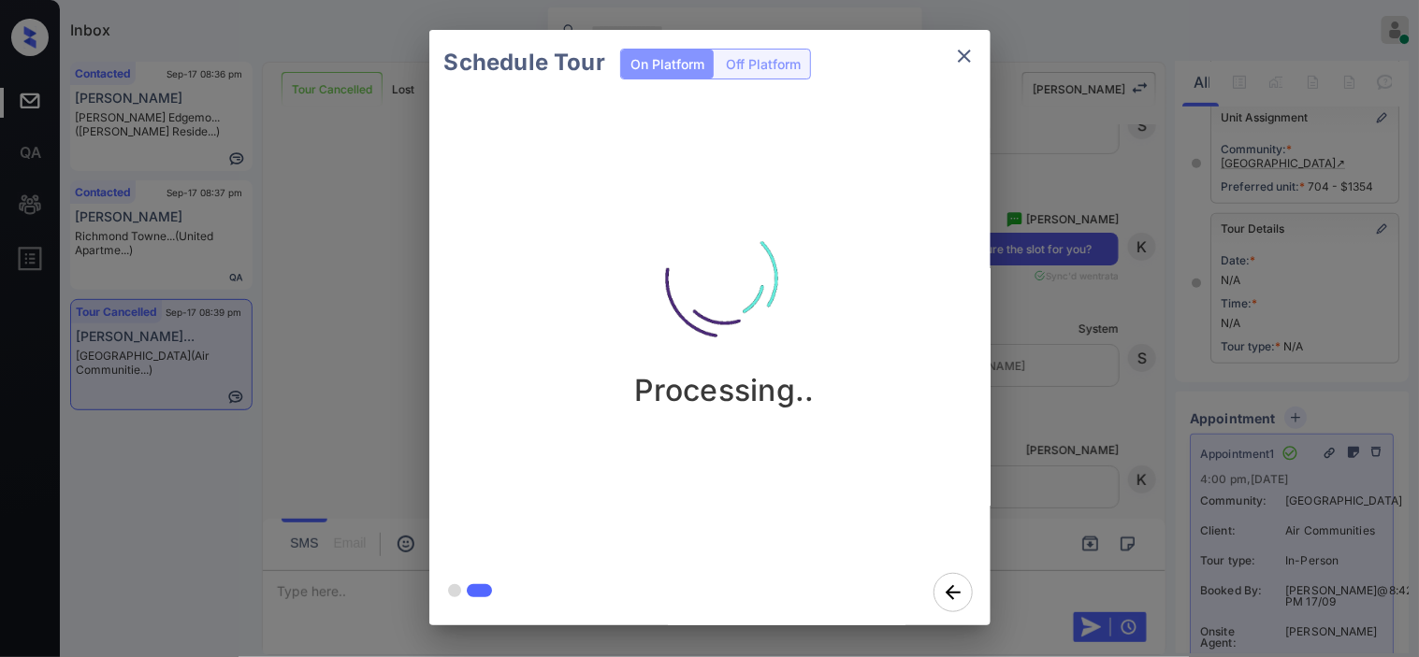
click at [1072, 294] on div "Schedule Tour On Platform Off Platform Processing.." at bounding box center [709, 328] width 1419 height 656
